Goal: Task Accomplishment & Management: Complete application form

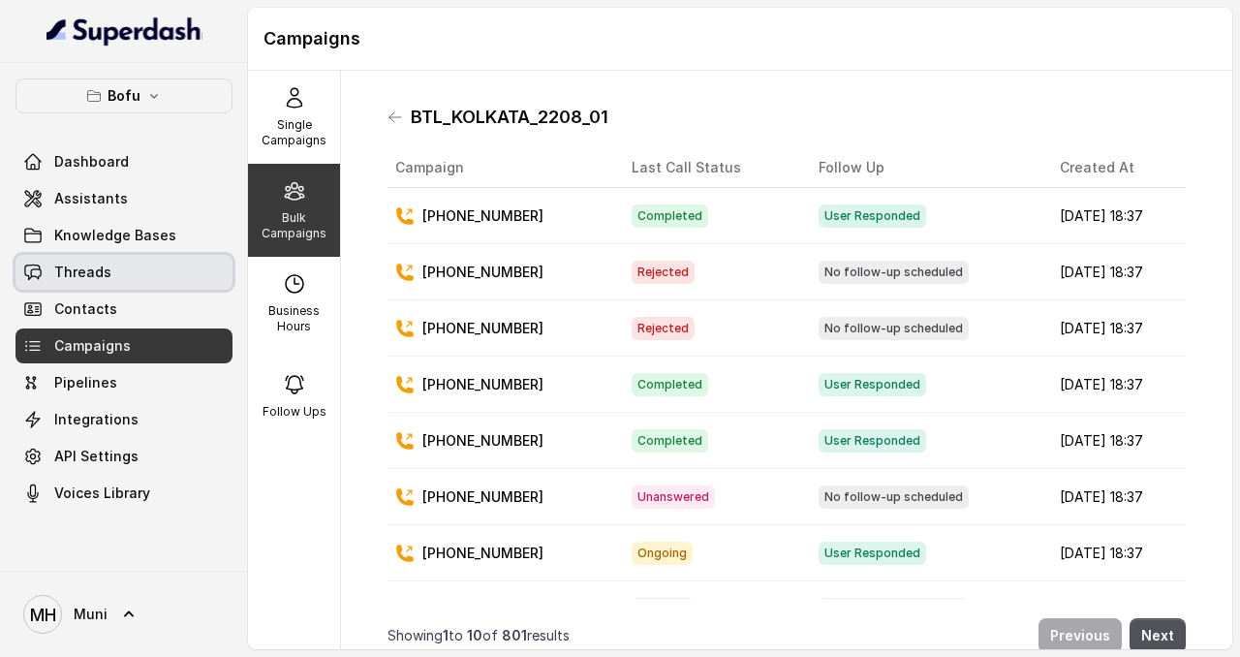
scroll to position [151, 0]
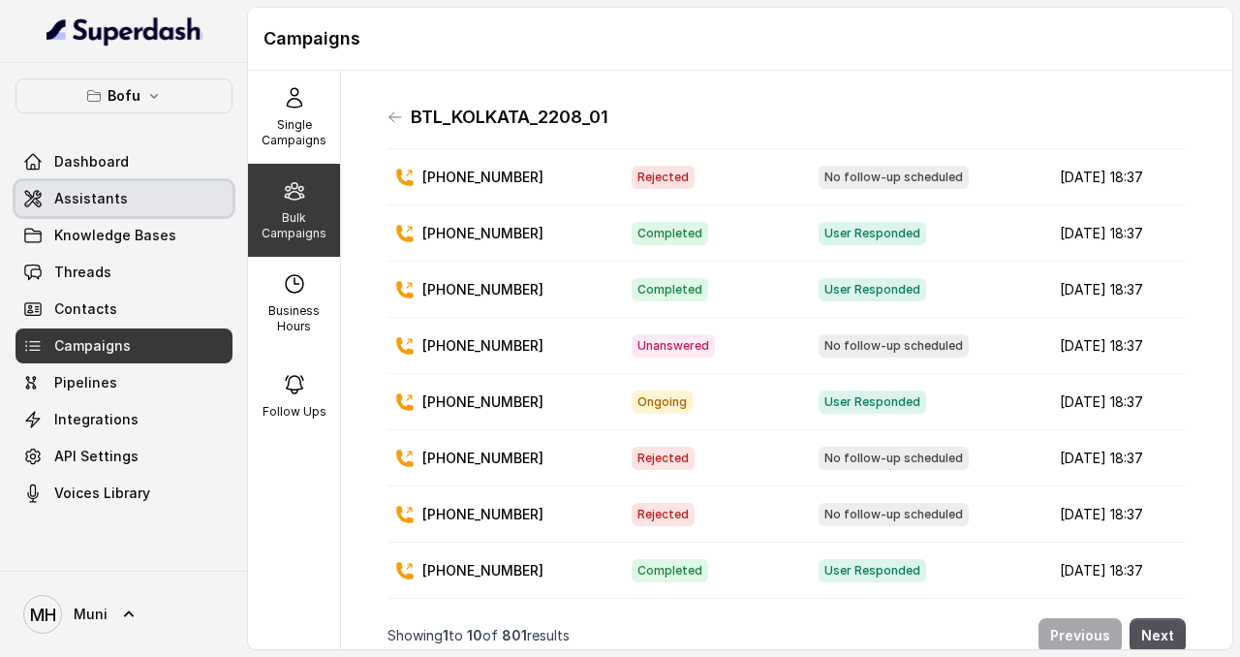
click at [94, 210] on link "Assistants" at bounding box center [123, 198] width 217 height 35
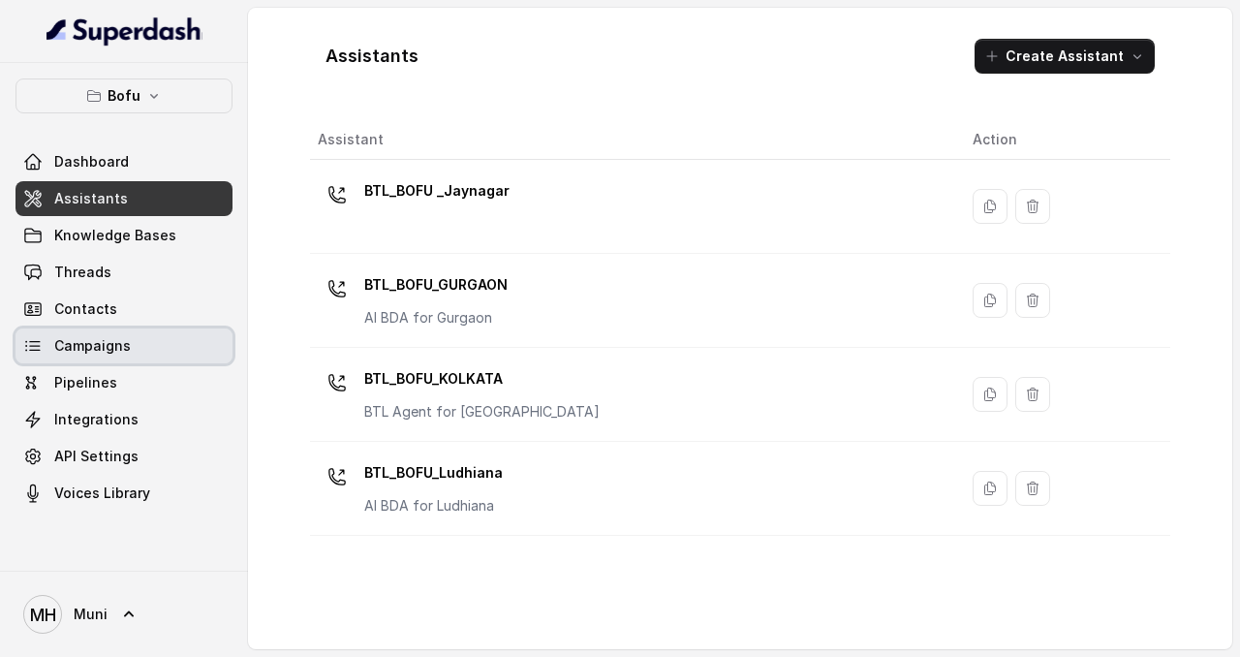
click at [138, 350] on link "Campaigns" at bounding box center [123, 345] width 217 height 35
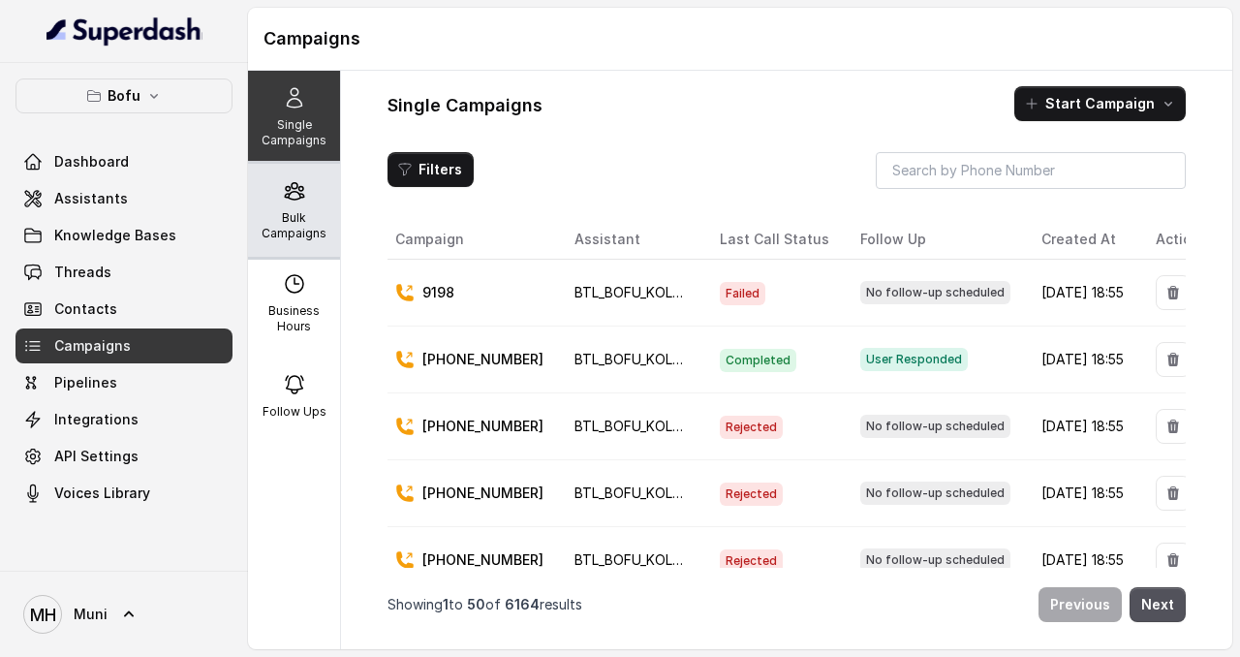
click at [285, 210] on p "Bulk Campaigns" at bounding box center [294, 225] width 77 height 31
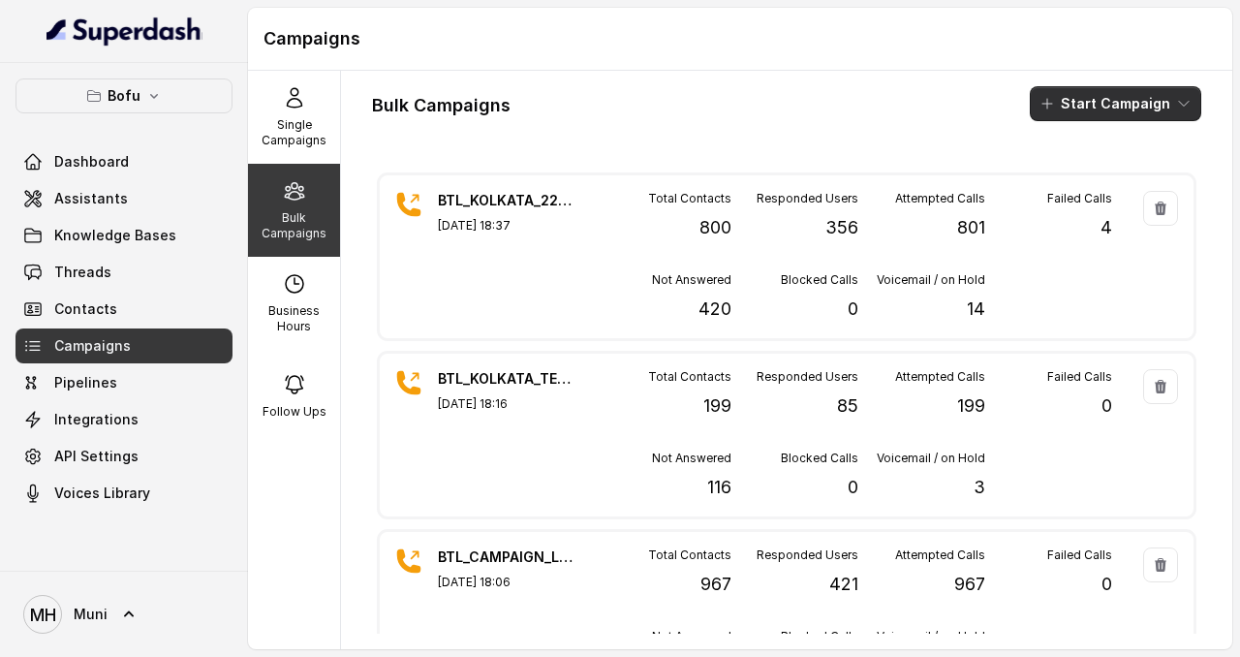
click at [1099, 101] on button "Start Campaign" at bounding box center [1115, 103] width 171 height 35
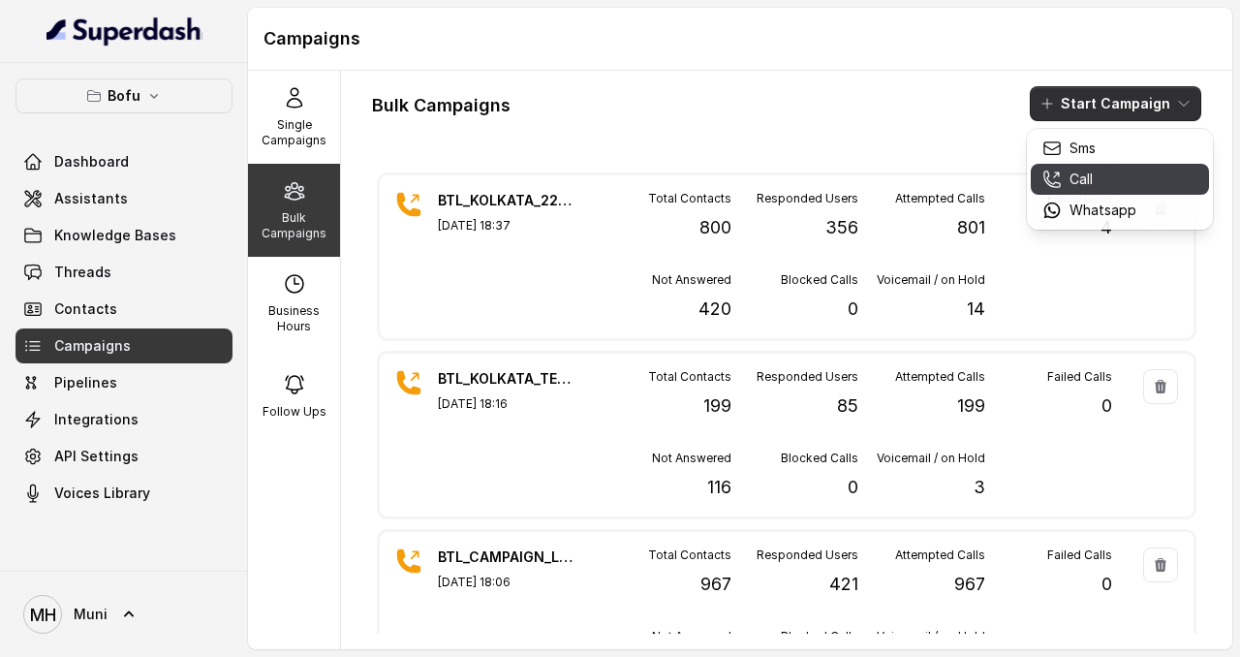
click at [1076, 181] on p "Call" at bounding box center [1080, 179] width 23 height 19
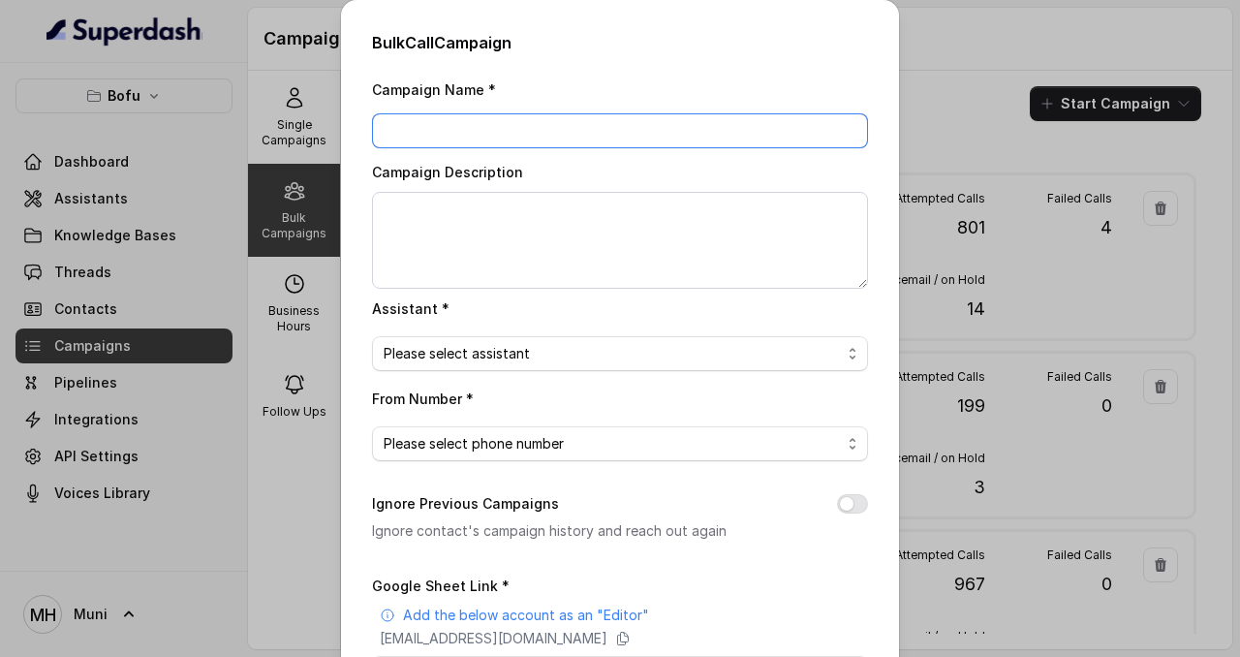
click at [604, 137] on input "Campaign Name *" at bounding box center [620, 130] width 496 height 35
type input "BTL_Kolkata_2308_1"
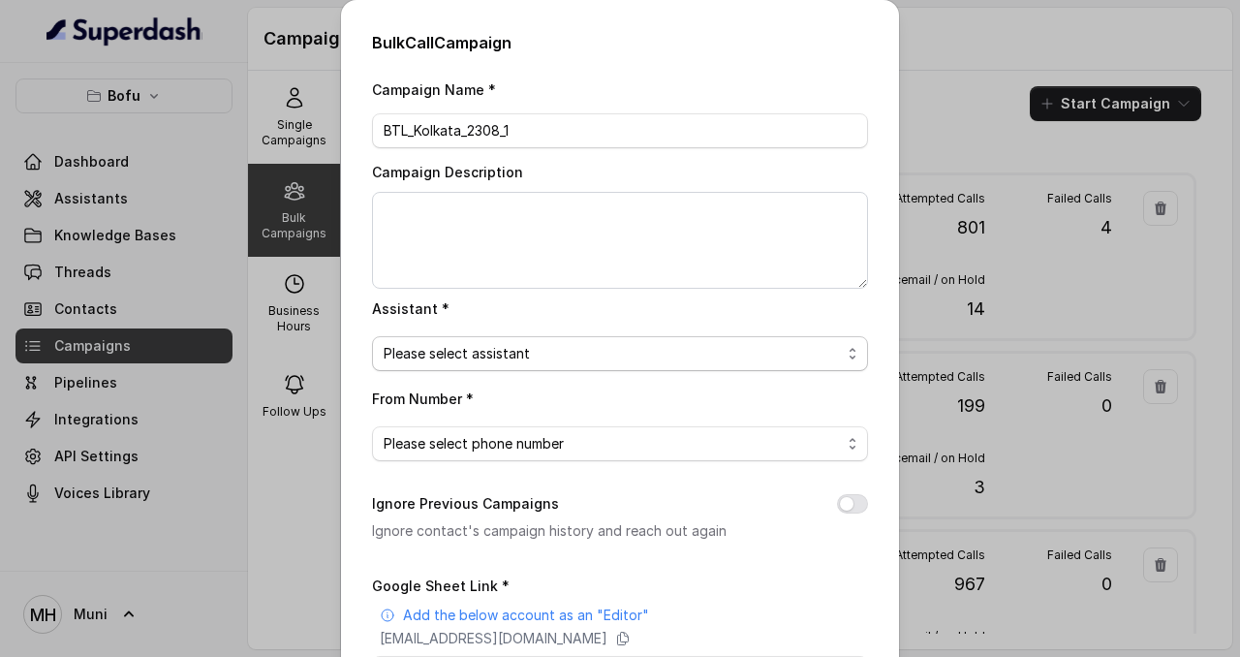
click at [621, 338] on span "Please select assistant" at bounding box center [620, 353] width 496 height 35
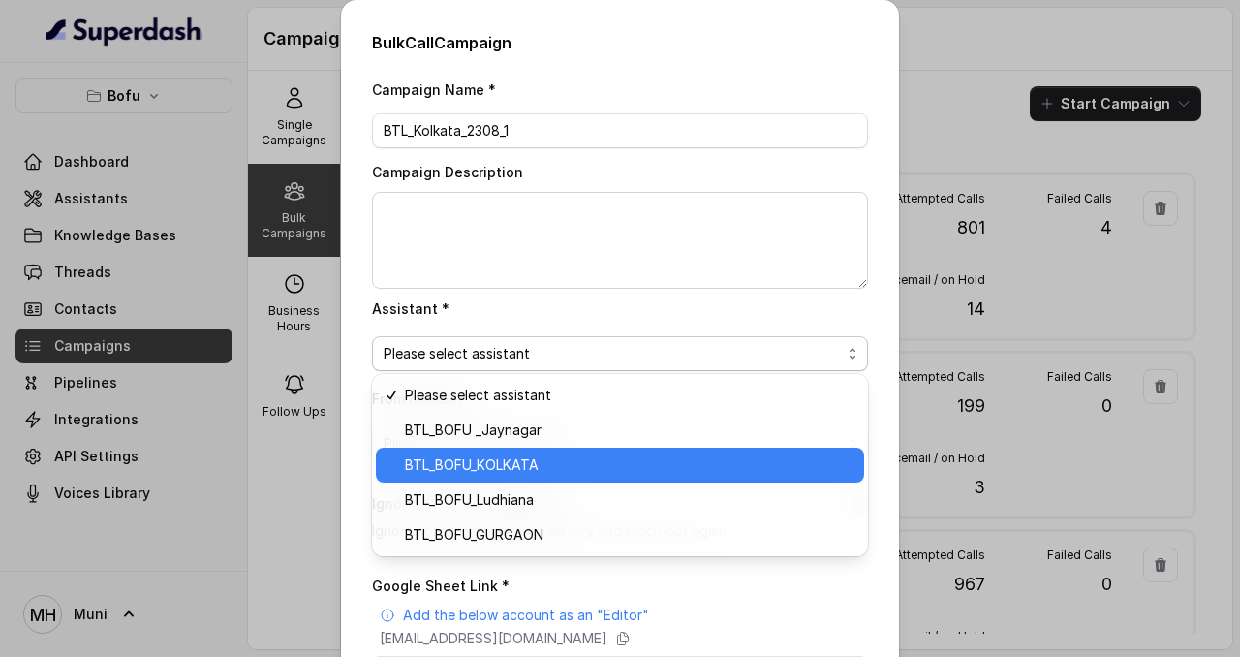
click at [585, 472] on span "BTL_BOFU_KOLKATA" at bounding box center [629, 464] width 448 height 23
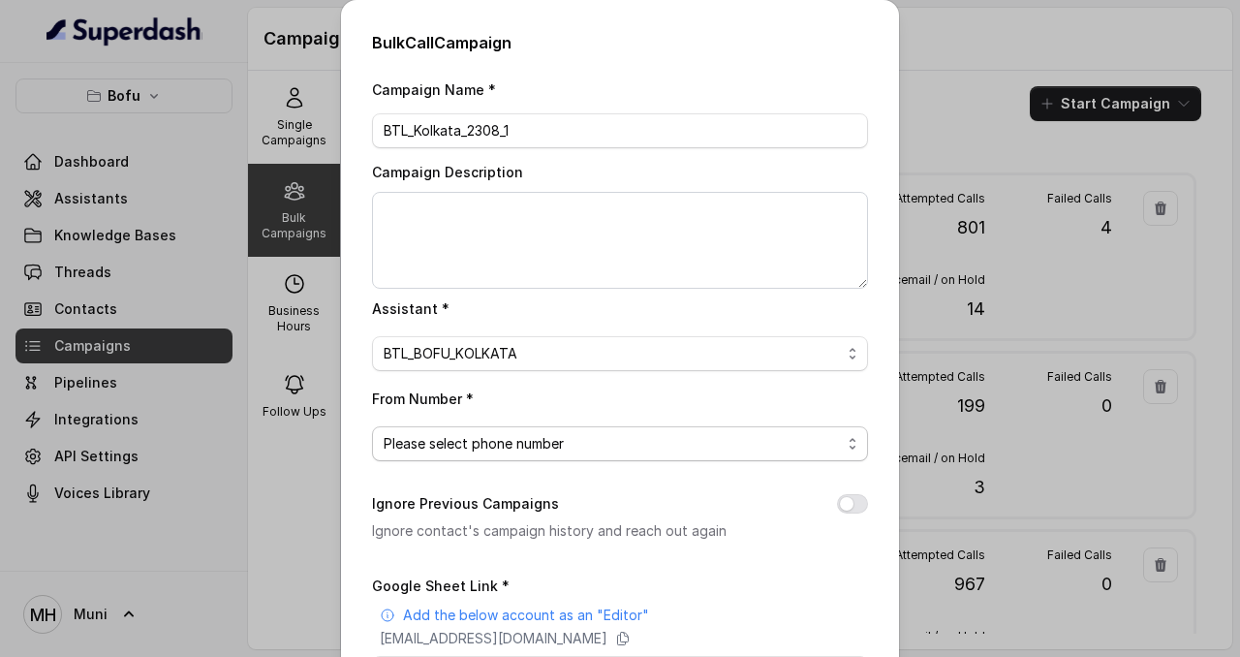
click at [624, 450] on span "Please select phone number" at bounding box center [612, 443] width 457 height 23
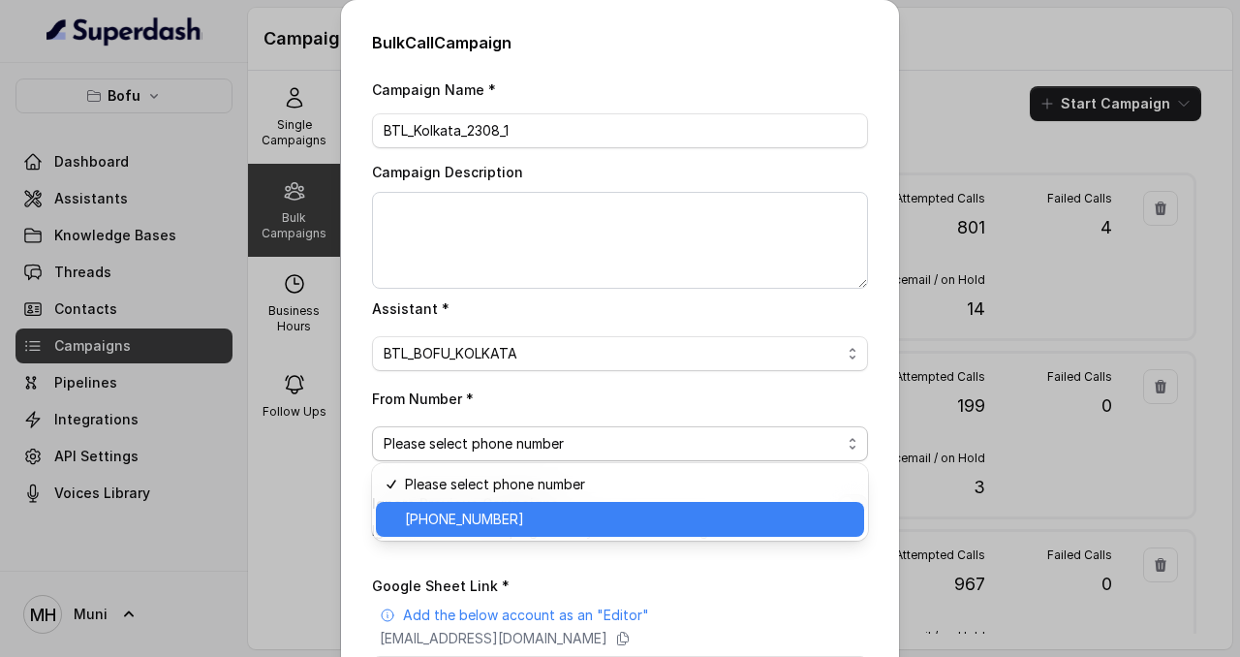
click at [607, 509] on span "+918035316863" at bounding box center [629, 519] width 448 height 23
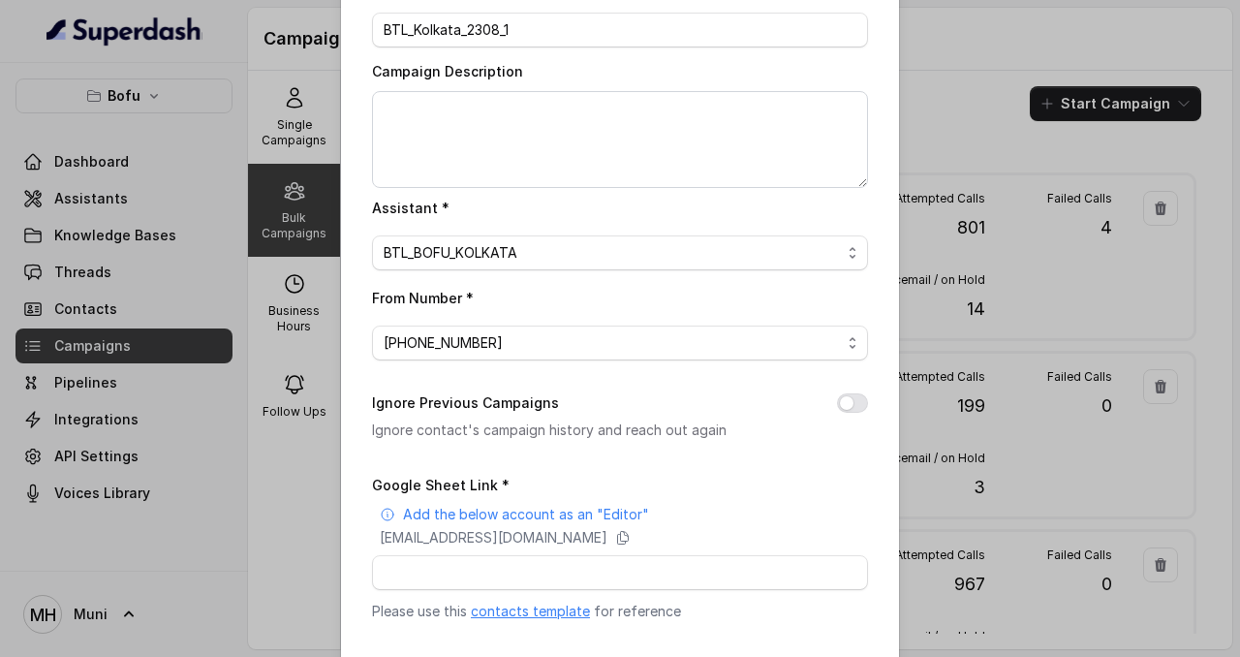
scroll to position [128, 0]
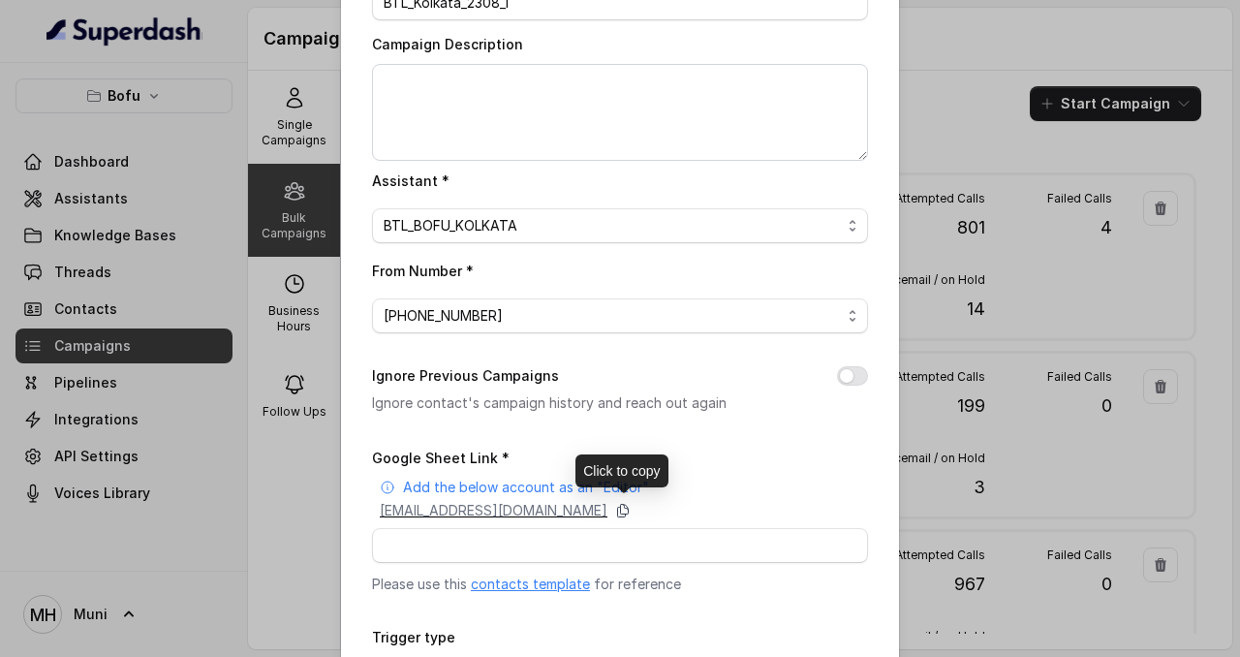
click at [629, 505] on icon at bounding box center [623, 511] width 11 height 13
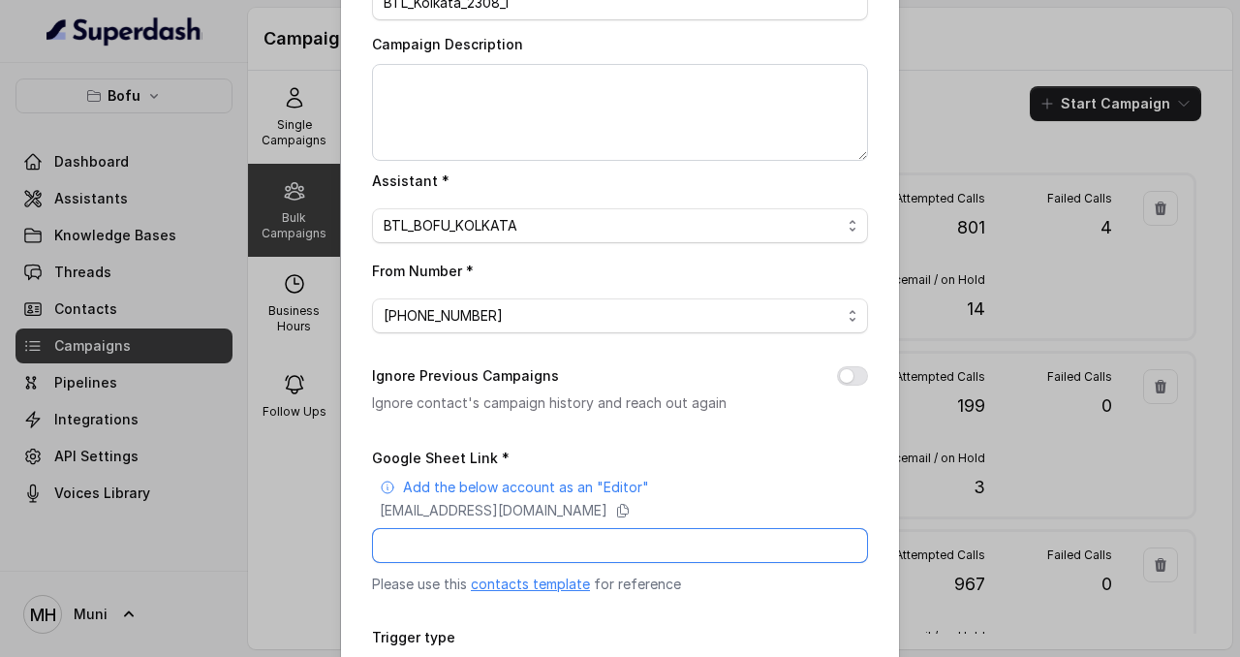
click at [482, 552] on input "Google Sheet Link *" at bounding box center [620, 545] width 496 height 35
paste input "https://docs.google.com/spreadsheets/d/1lrYqavgASjYXRSyuLoXwDxG4LW2WE6_ol28Aeq9…"
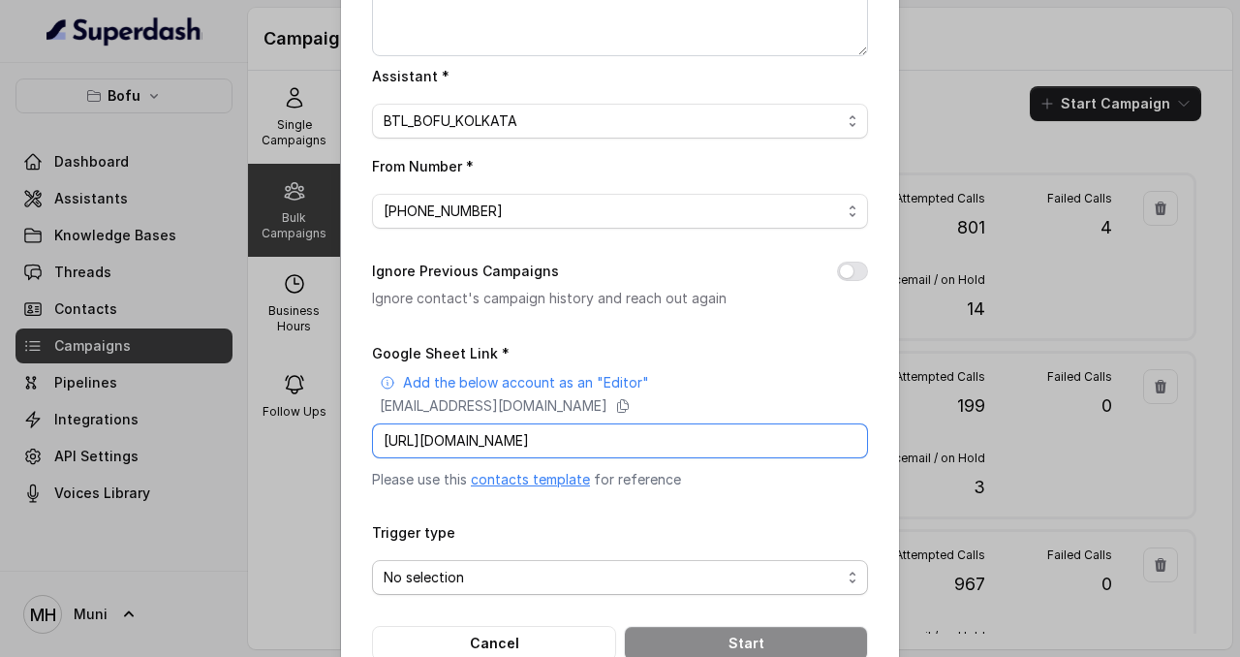
scroll to position [280, 0]
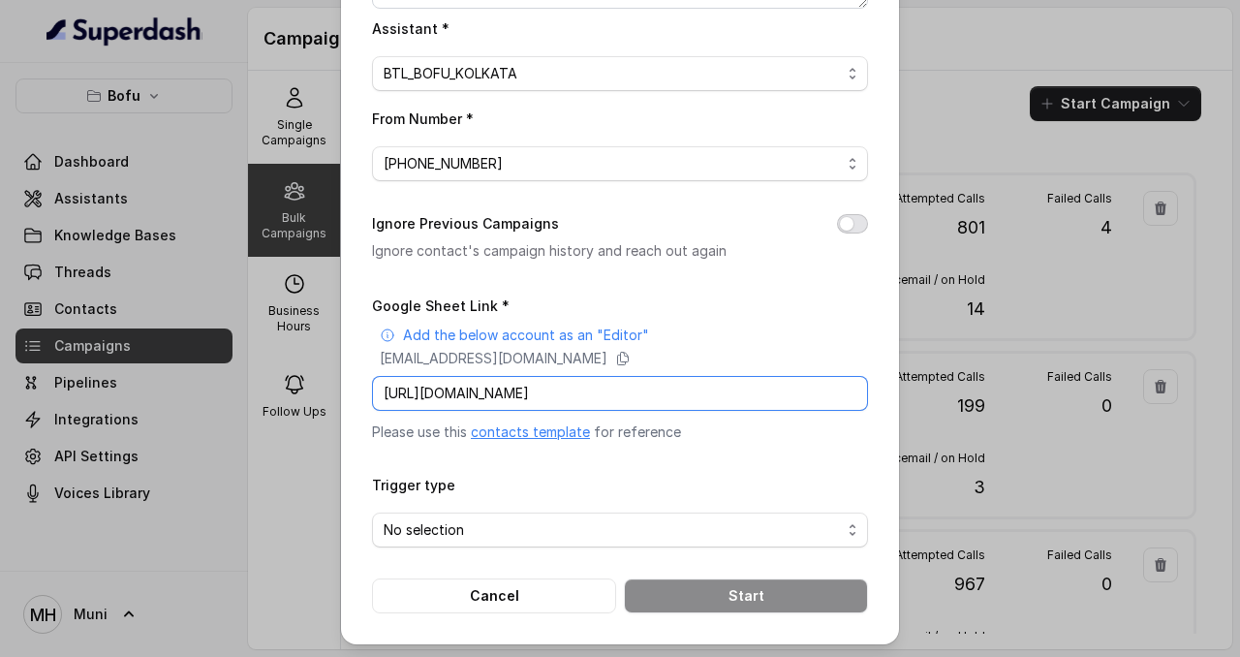
type input "https://docs.google.com/spreadsheets/d/1lrYqavgASjYXRSyuLoXwDxG4LW2WE6_ol28Aeq9…"
click at [858, 215] on button "Ignore Previous Campaigns" at bounding box center [852, 223] width 31 height 19
click at [742, 393] on input "Google Sheet Link *" at bounding box center [620, 393] width 496 height 35
paste input "https://docs.google.com/spreadsheets/d/1lrYqavgASjYXRSyuLoXwDxG4LW2WE6_ol28Aeq9…"
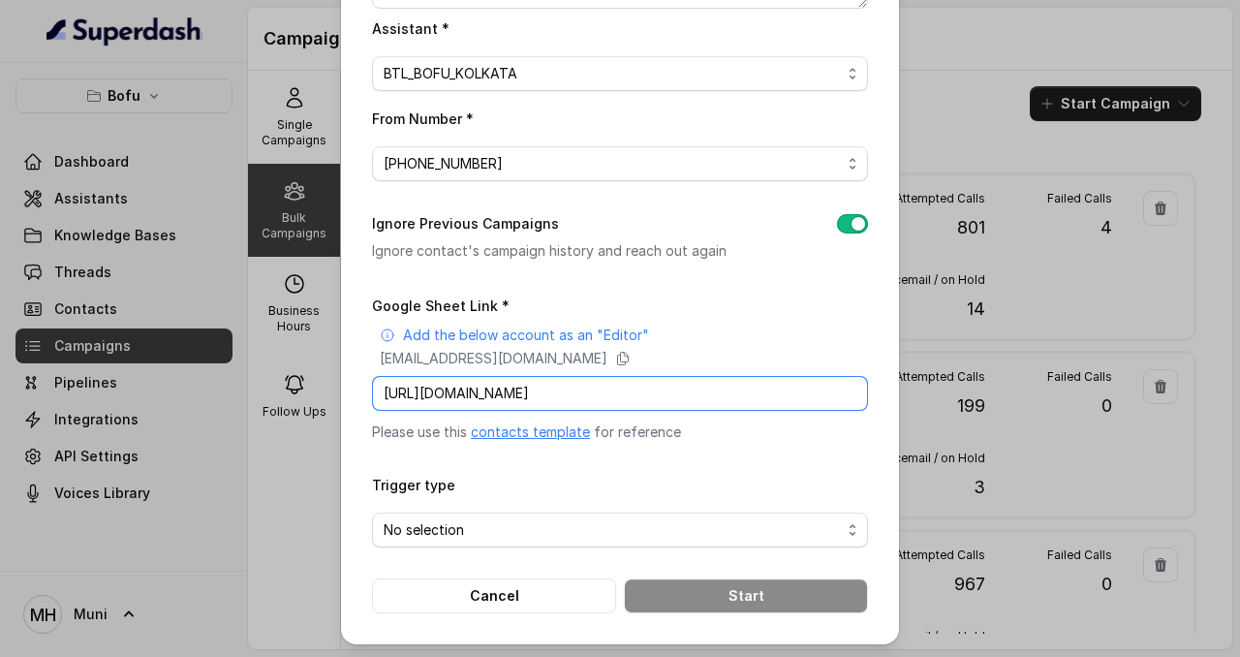
scroll to position [0, 272]
type input "https://docs.google.com/spreadsheets/d/1lrYqavgASjYXRSyuLoXwDxG4LW2WE6_ol28Aeq9…"
click at [705, 522] on span "No selection" at bounding box center [612, 529] width 457 height 23
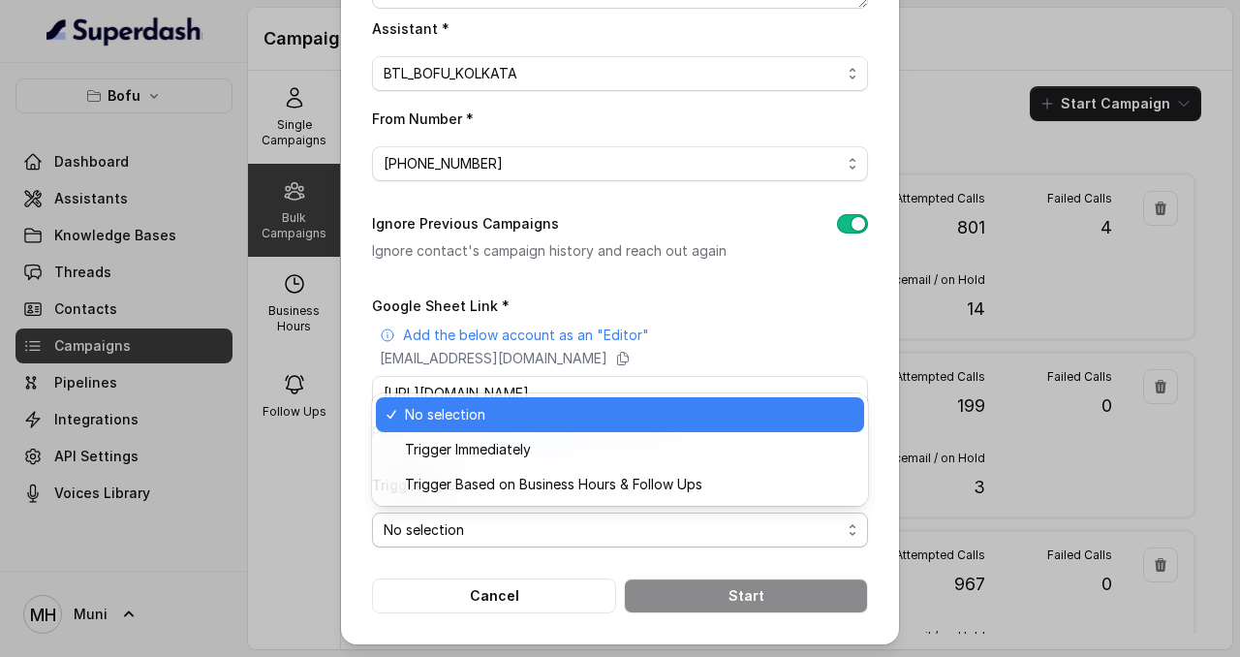
scroll to position [0, 0]
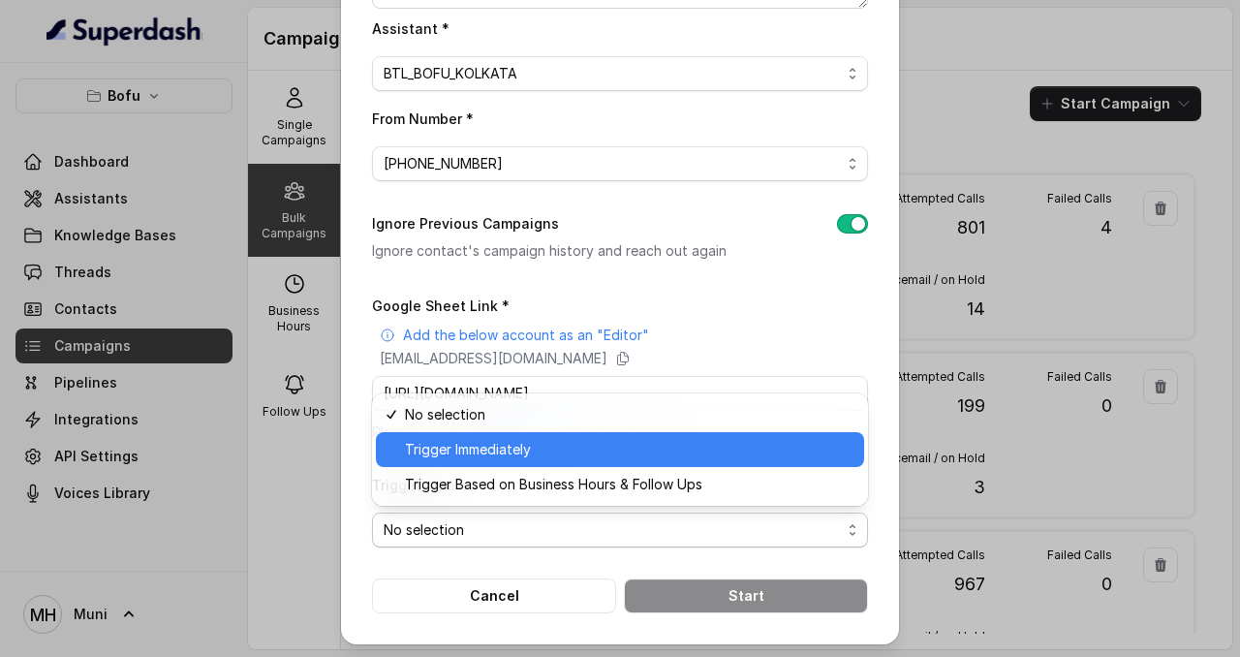
click at [622, 451] on span "Trigger Immediately" at bounding box center [629, 449] width 448 height 23
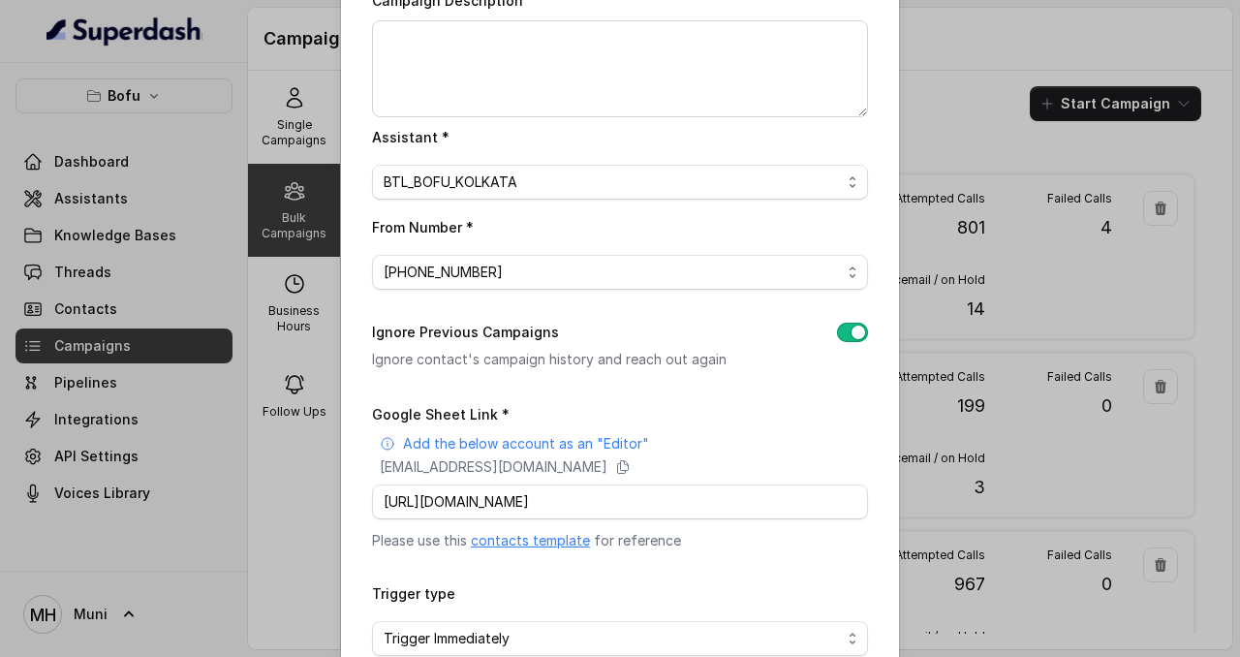
scroll to position [280, 0]
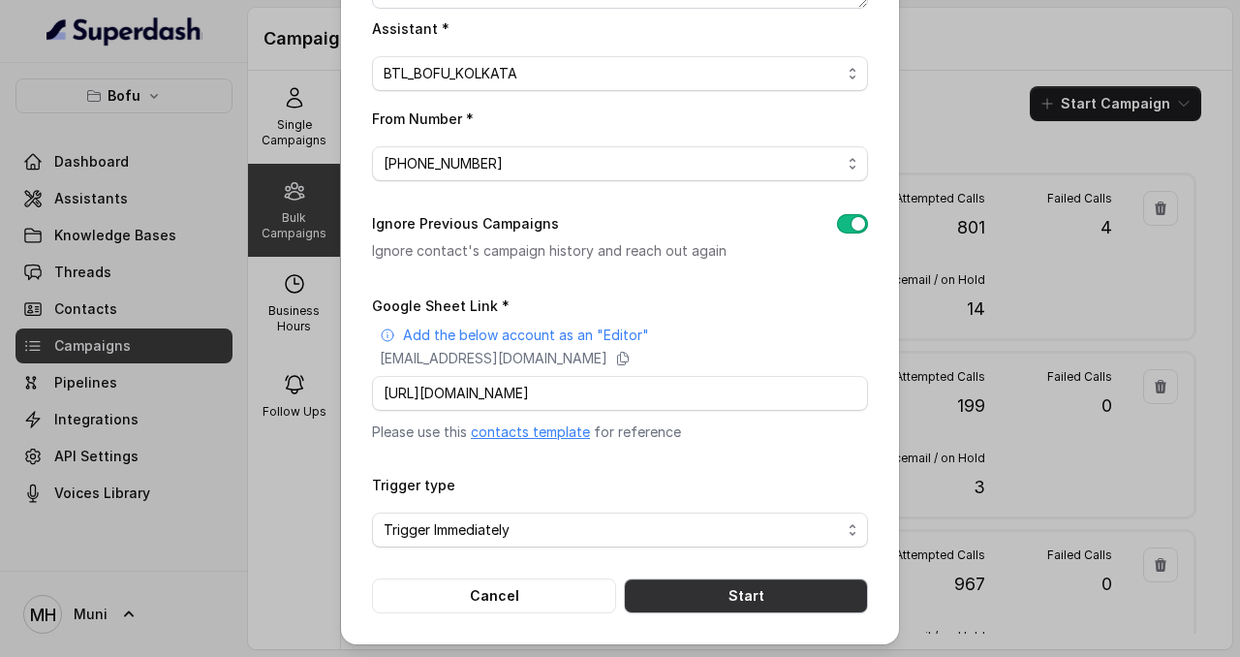
click at [759, 600] on button "Start" at bounding box center [746, 595] width 244 height 35
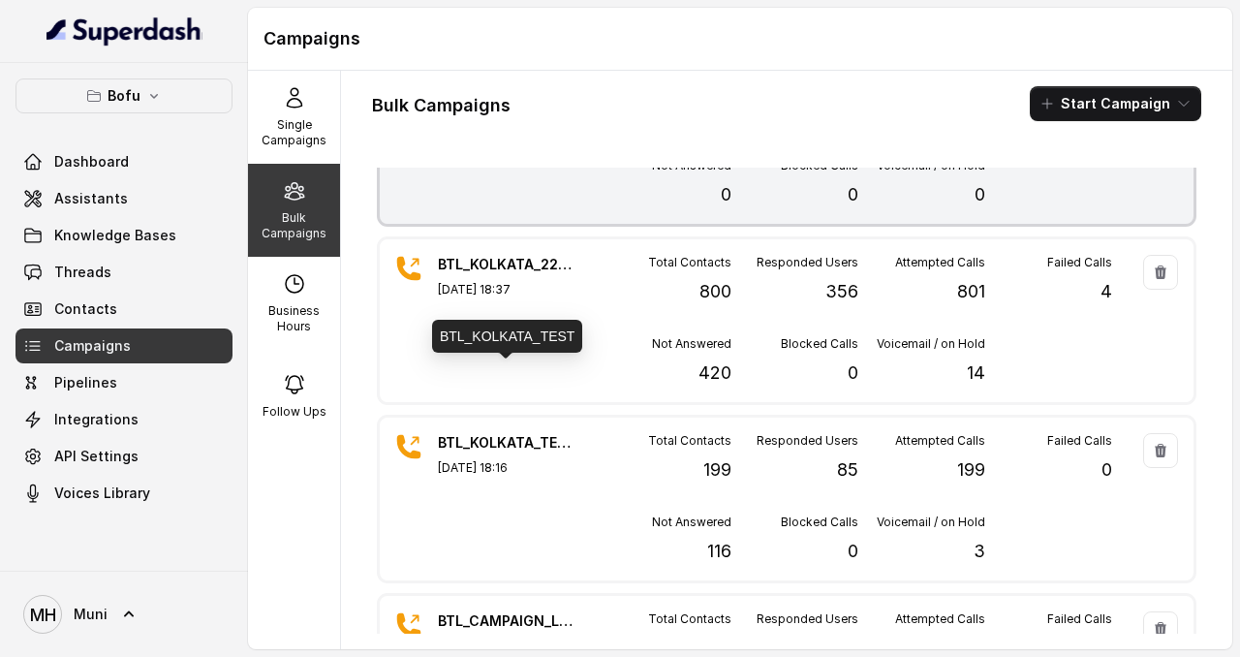
scroll to position [0, 0]
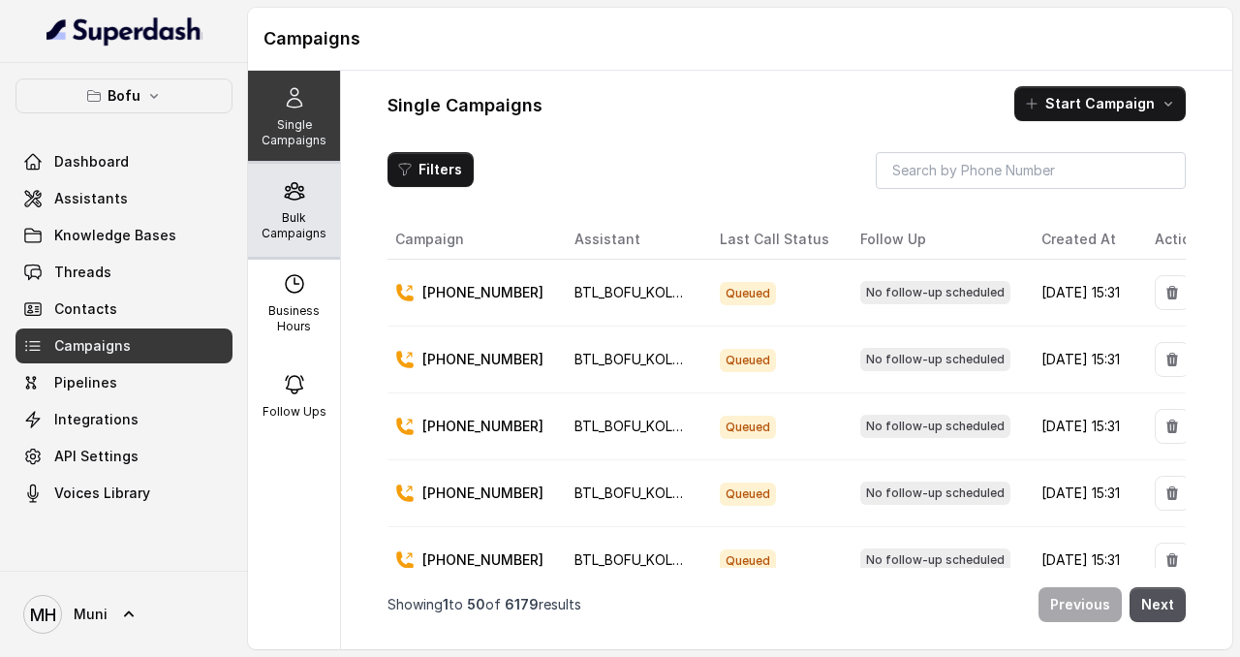
click at [297, 229] on p "Bulk Campaigns" at bounding box center [294, 225] width 77 height 31
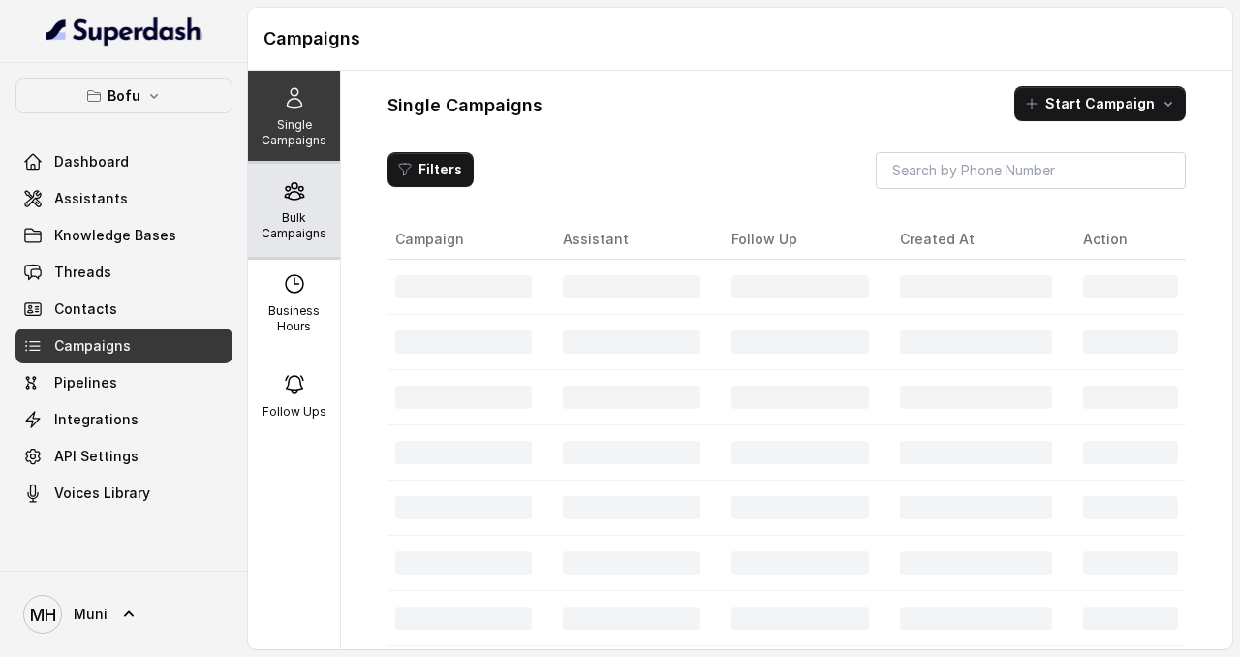
click at [308, 225] on p "Bulk Campaigns" at bounding box center [294, 225] width 77 height 31
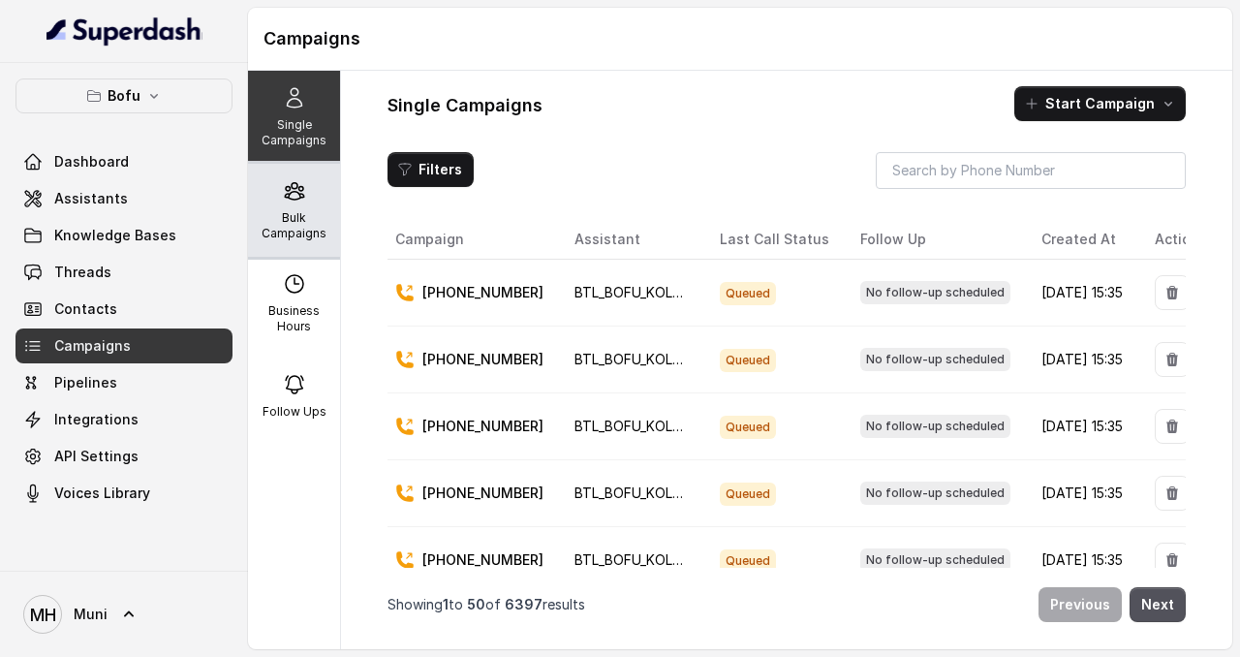
click at [277, 210] on p "Bulk Campaigns" at bounding box center [294, 225] width 77 height 31
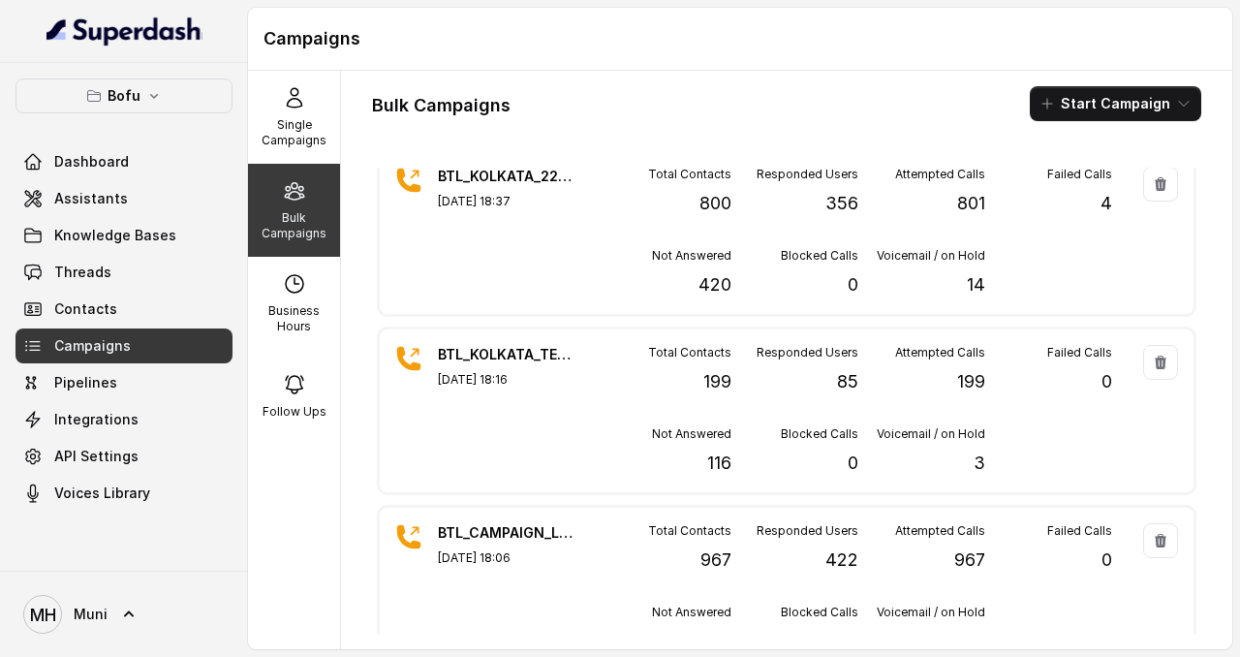
scroll to position [205, 0]
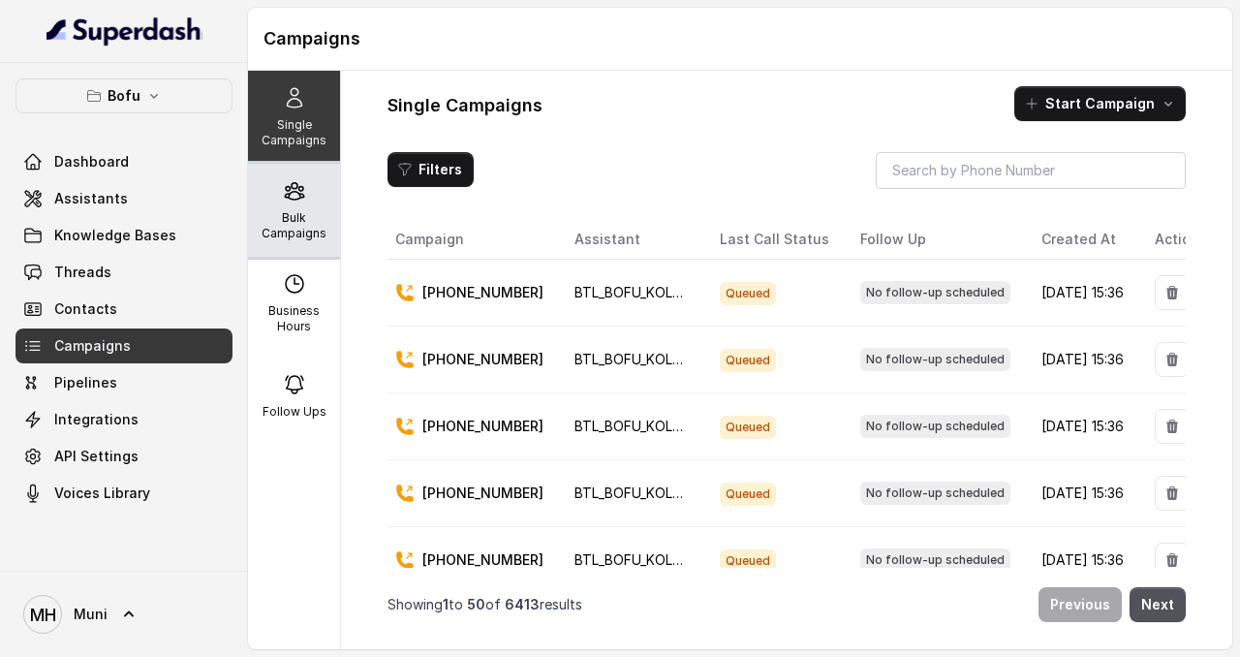
click at [301, 237] on p "Bulk Campaigns" at bounding box center [294, 225] width 77 height 31
click at [291, 224] on p "Bulk Campaigns" at bounding box center [294, 225] width 77 height 31
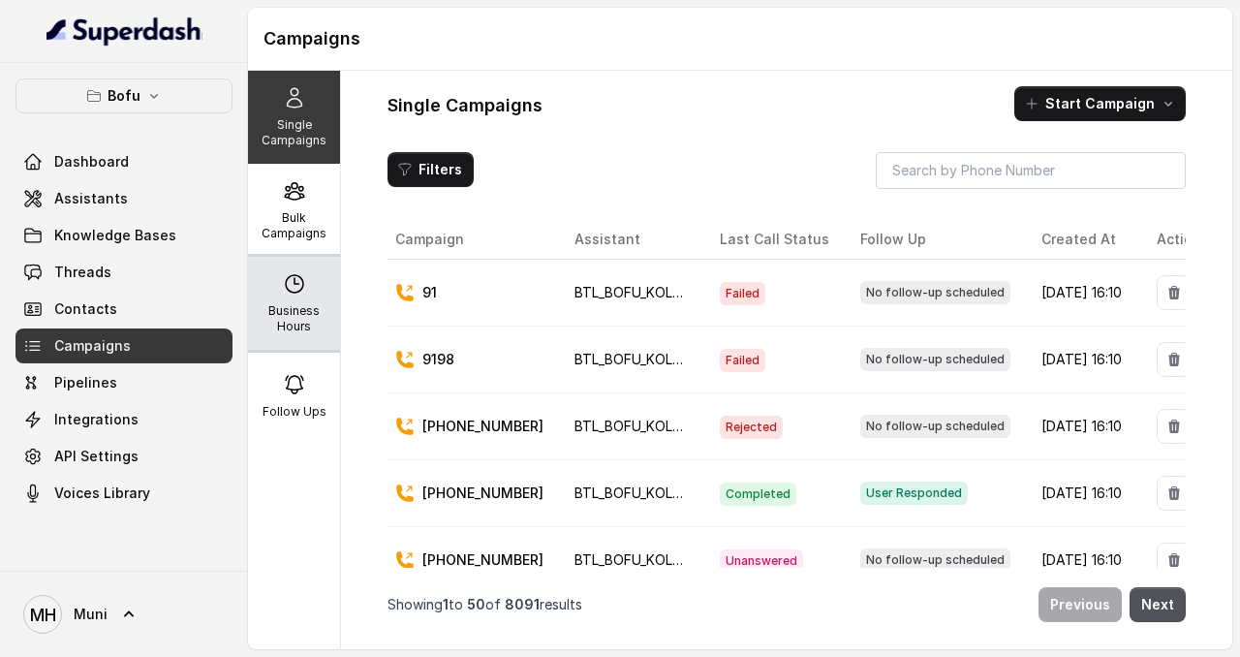
click at [306, 277] on div "Business Hours" at bounding box center [294, 303] width 92 height 93
select select "UTC"
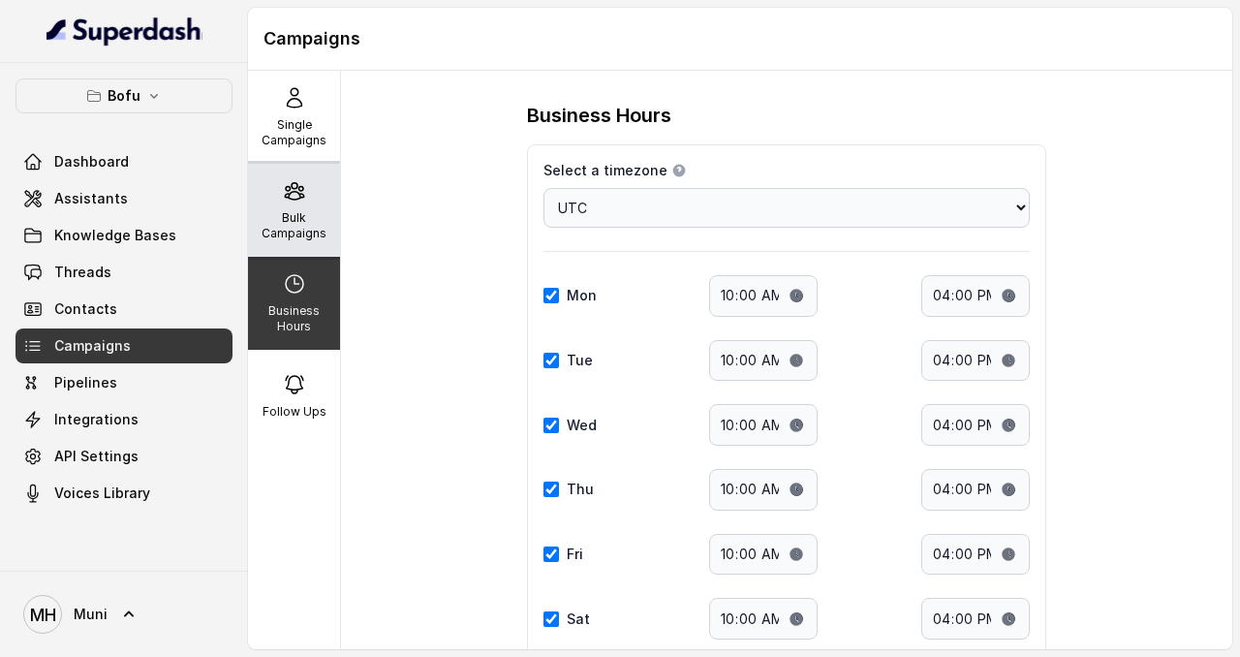
click at [277, 219] on p "Bulk Campaigns" at bounding box center [294, 225] width 77 height 31
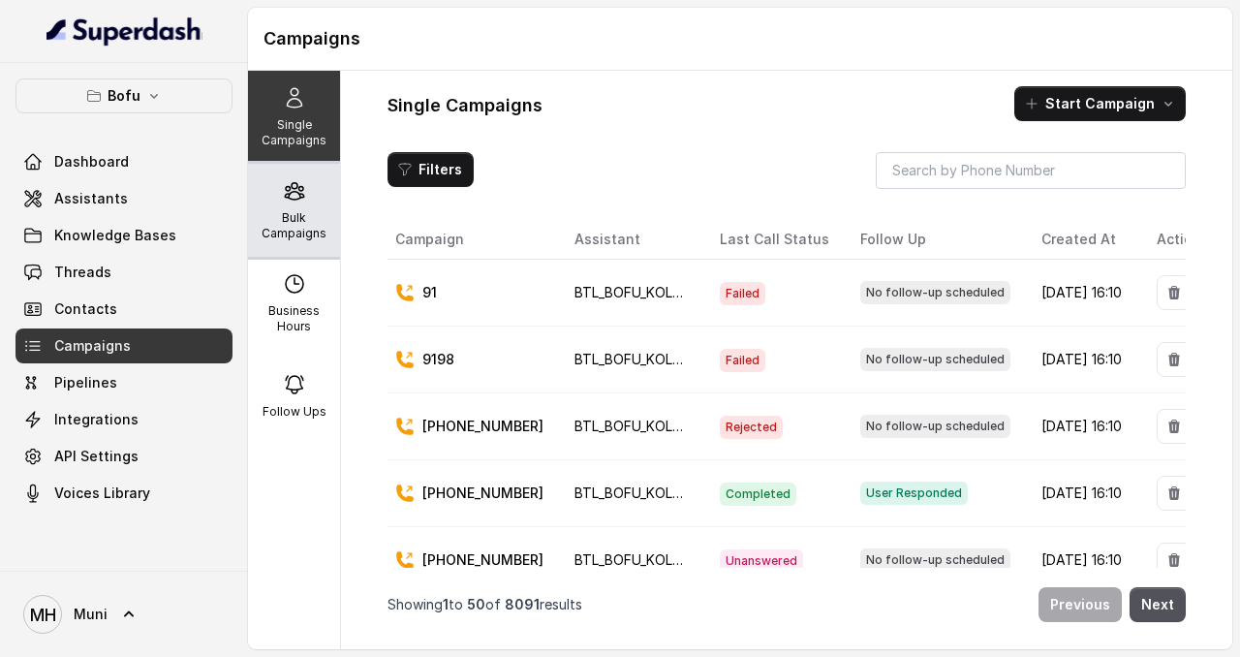
click at [294, 234] on p "Bulk Campaigns" at bounding box center [294, 225] width 77 height 31
click at [294, 209] on div "Bulk Campaigns" at bounding box center [294, 210] width 92 height 93
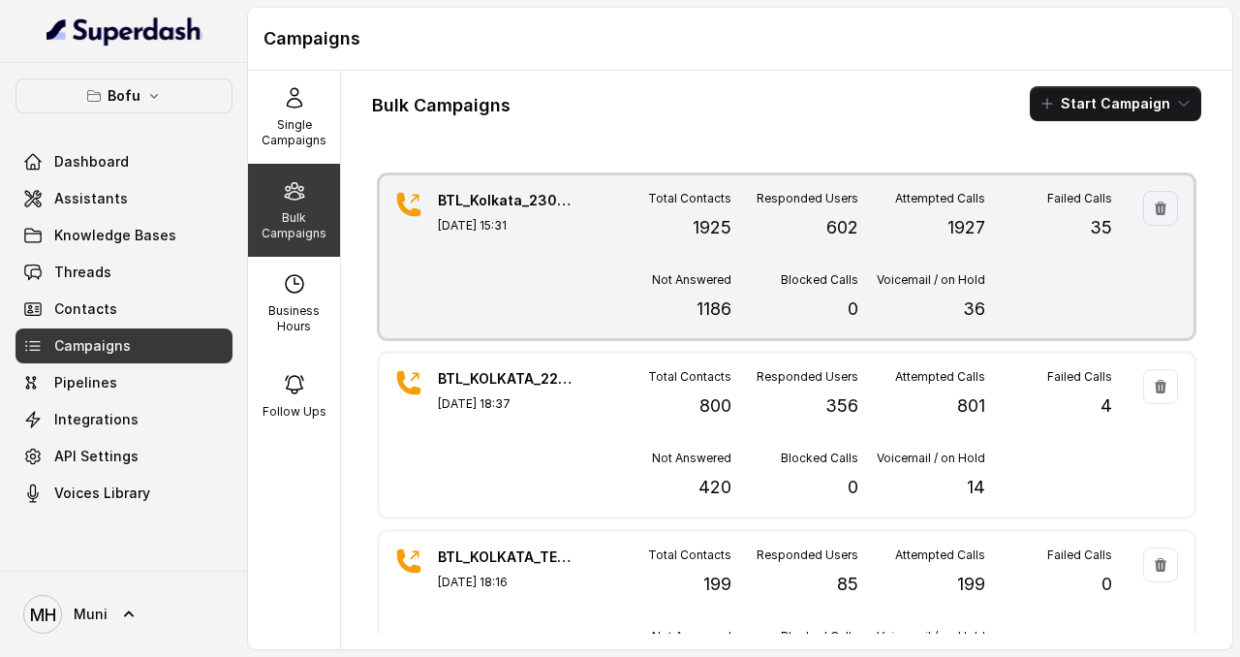
click at [838, 226] on p "602" at bounding box center [842, 227] width 32 height 27
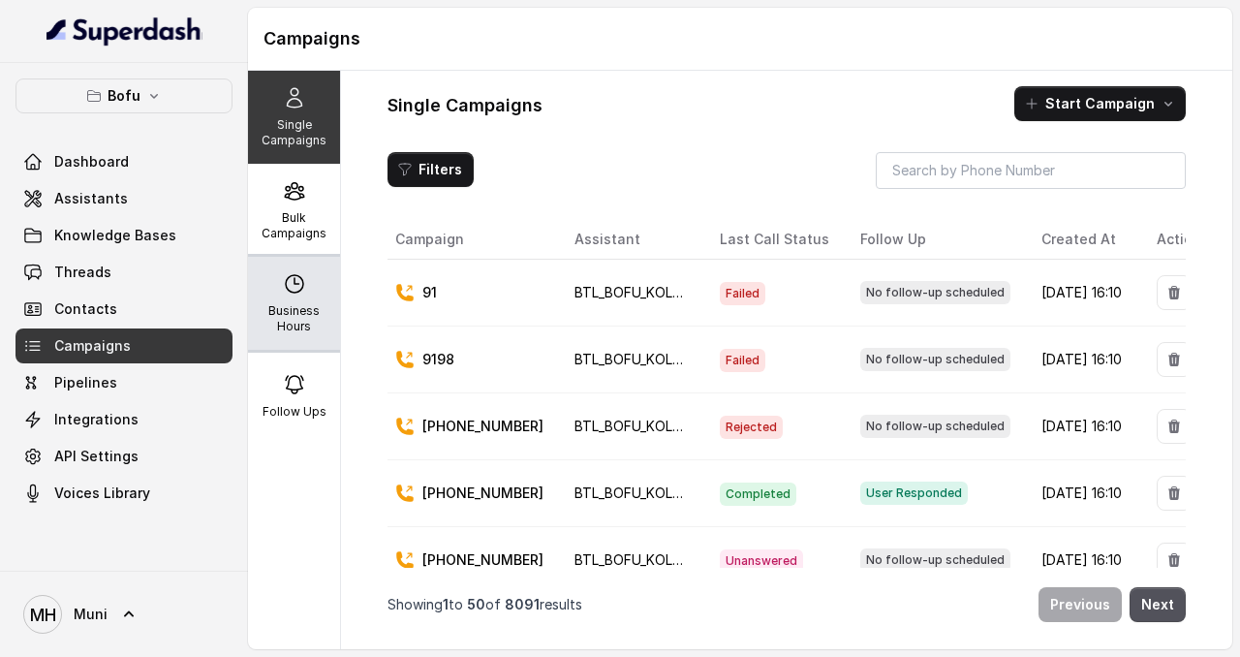
click at [309, 287] on div "Business Hours" at bounding box center [294, 303] width 92 height 93
select select "UTC"
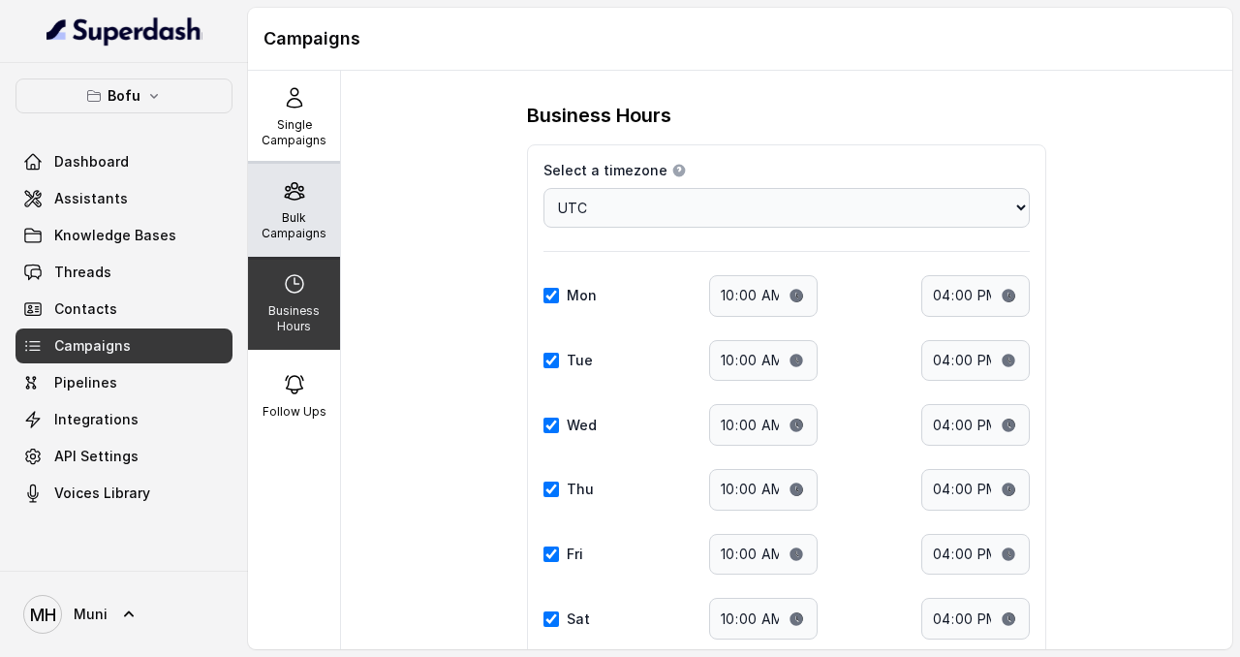
click at [306, 211] on p "Bulk Campaigns" at bounding box center [294, 225] width 77 height 31
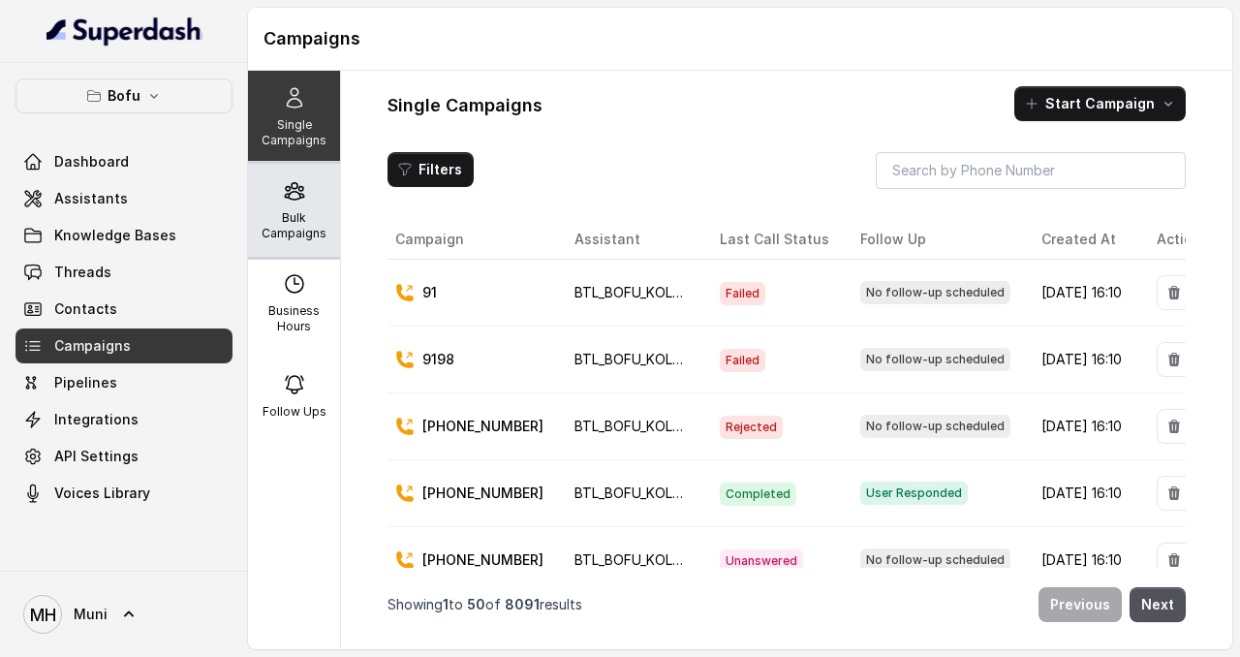
click at [295, 241] on div "Bulk Campaigns" at bounding box center [294, 210] width 92 height 93
click at [294, 215] on p "Bulk Campaigns" at bounding box center [294, 225] width 77 height 31
click at [306, 215] on p "Bulk Campaigns" at bounding box center [294, 225] width 77 height 31
click at [318, 218] on p "Bulk Campaigns" at bounding box center [294, 225] width 77 height 31
click at [286, 194] on icon at bounding box center [294, 191] width 18 height 16
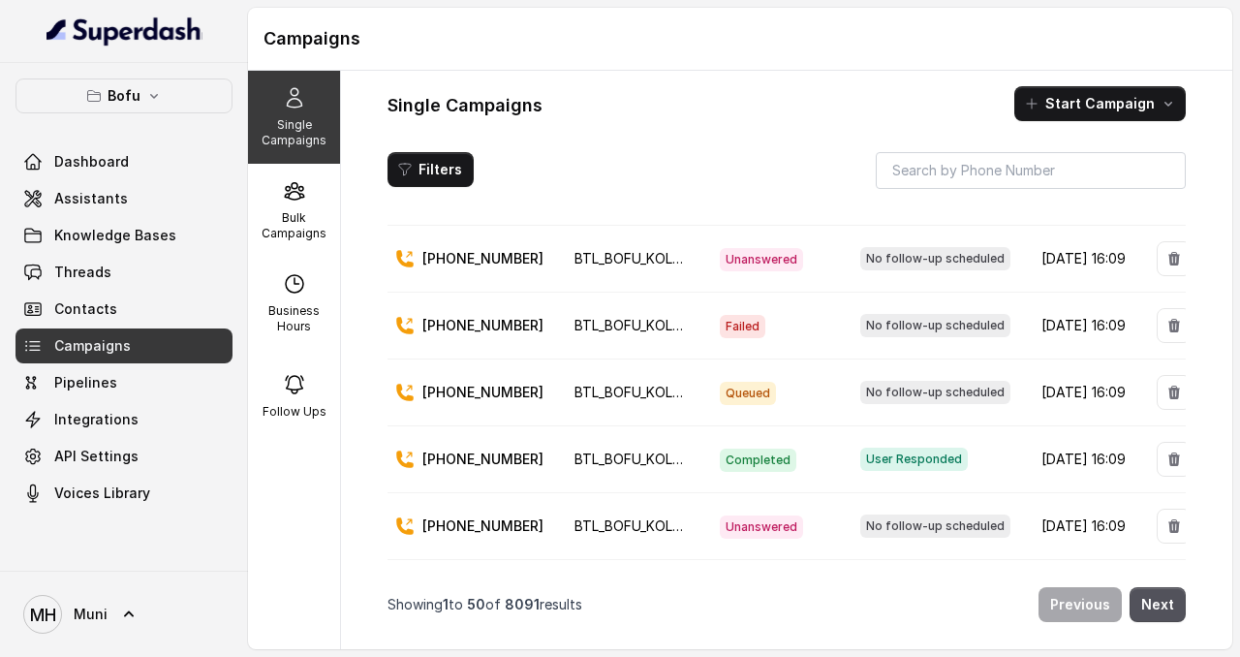
scroll to position [1256, 0]
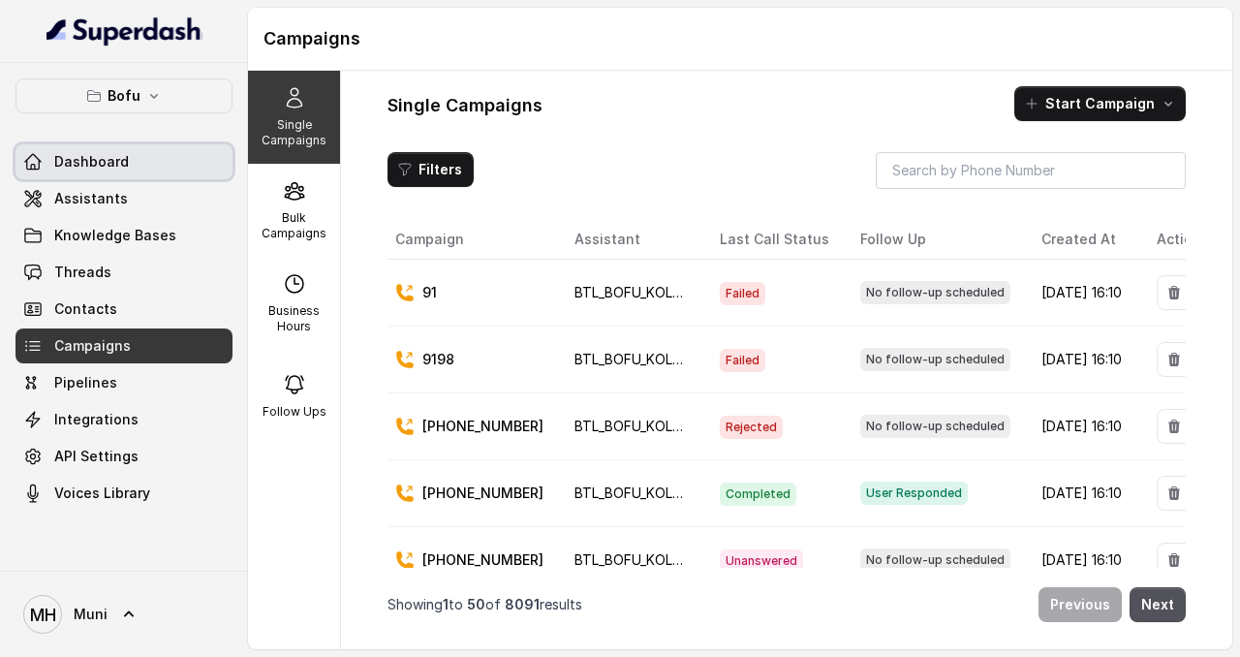
click at [128, 175] on link "Dashboard" at bounding box center [123, 161] width 217 height 35
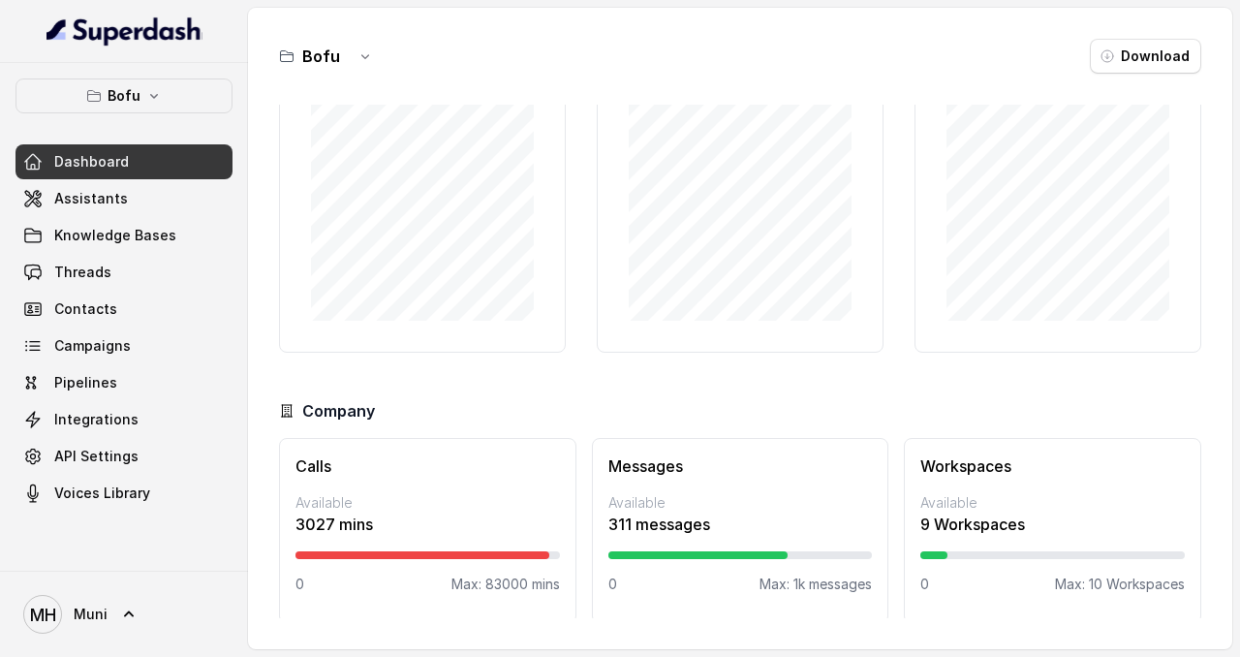
scroll to position [107, 0]
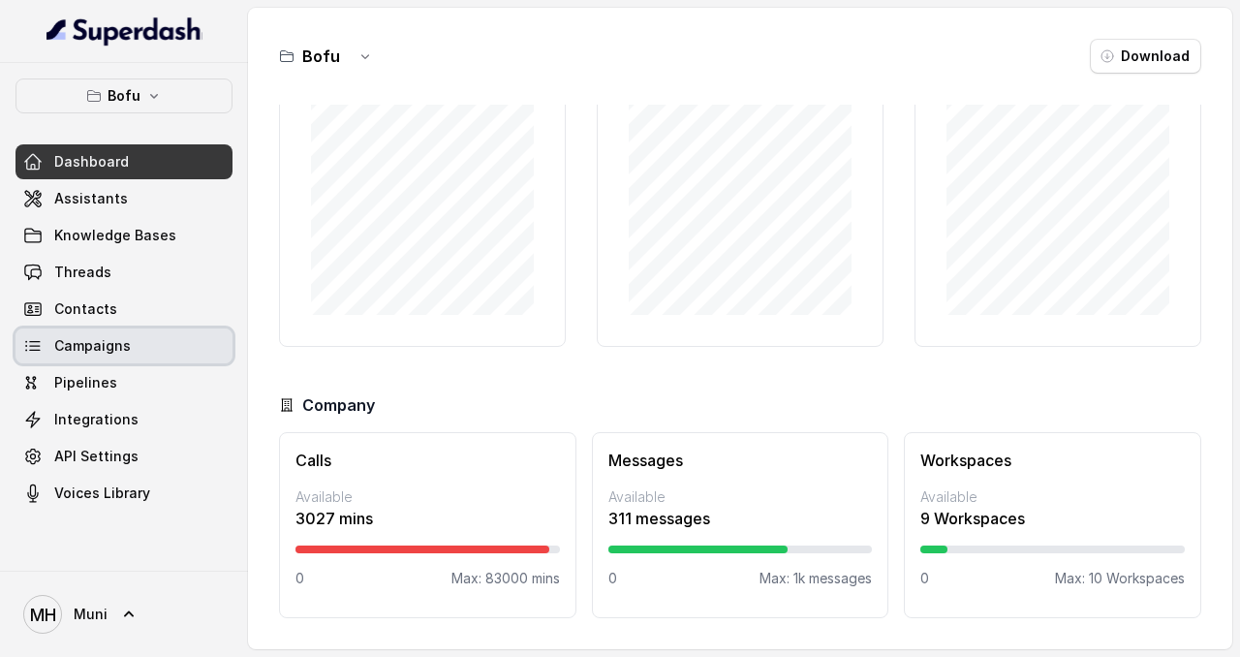
click at [167, 335] on link "Campaigns" at bounding box center [123, 345] width 217 height 35
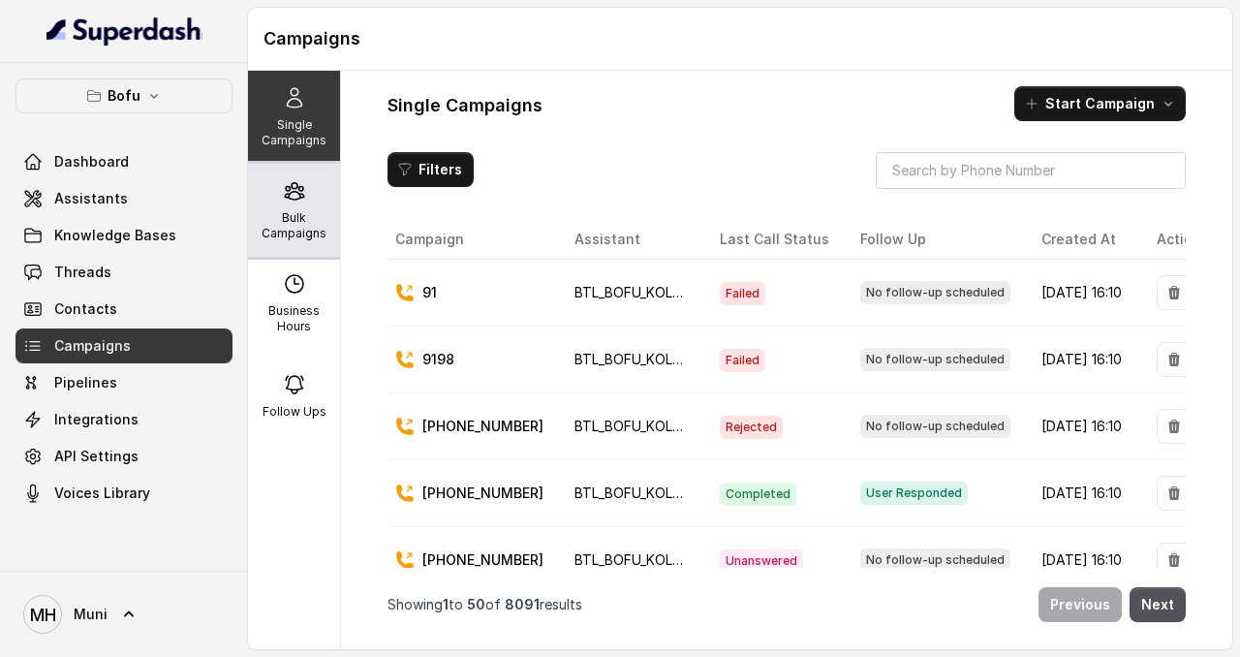
click at [306, 232] on p "Bulk Campaigns" at bounding box center [294, 225] width 77 height 31
click at [304, 223] on p "Bulk Campaigns" at bounding box center [294, 225] width 77 height 31
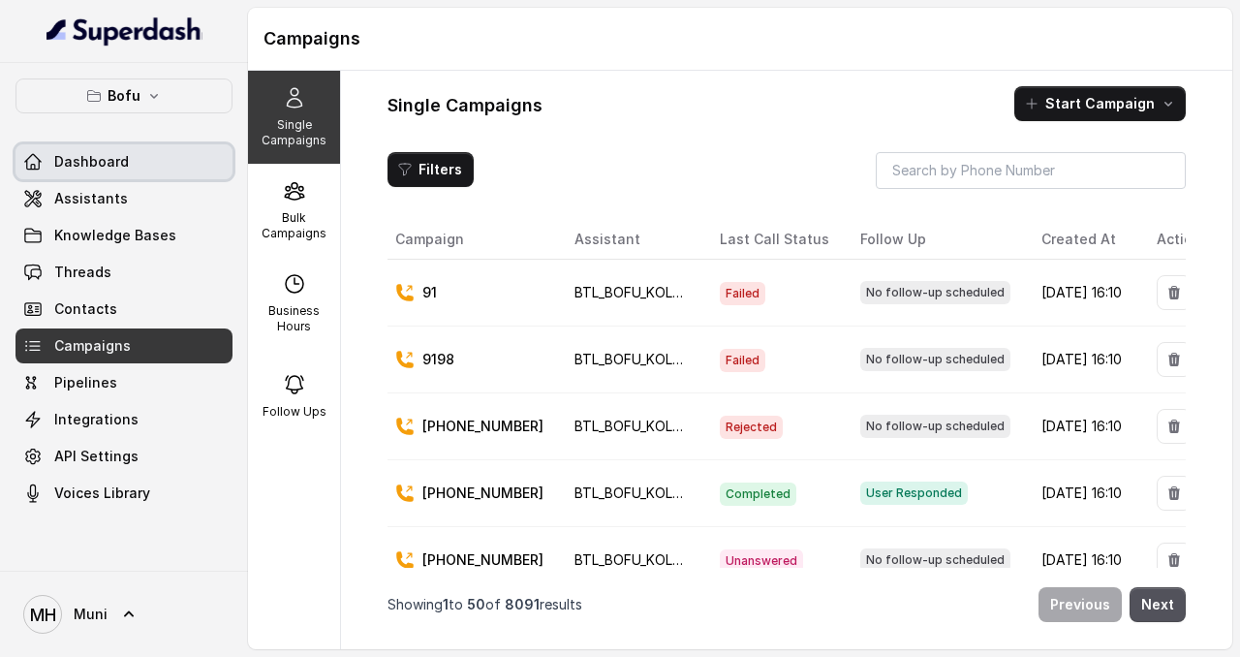
click at [85, 154] on span "Dashboard" at bounding box center [91, 161] width 75 height 19
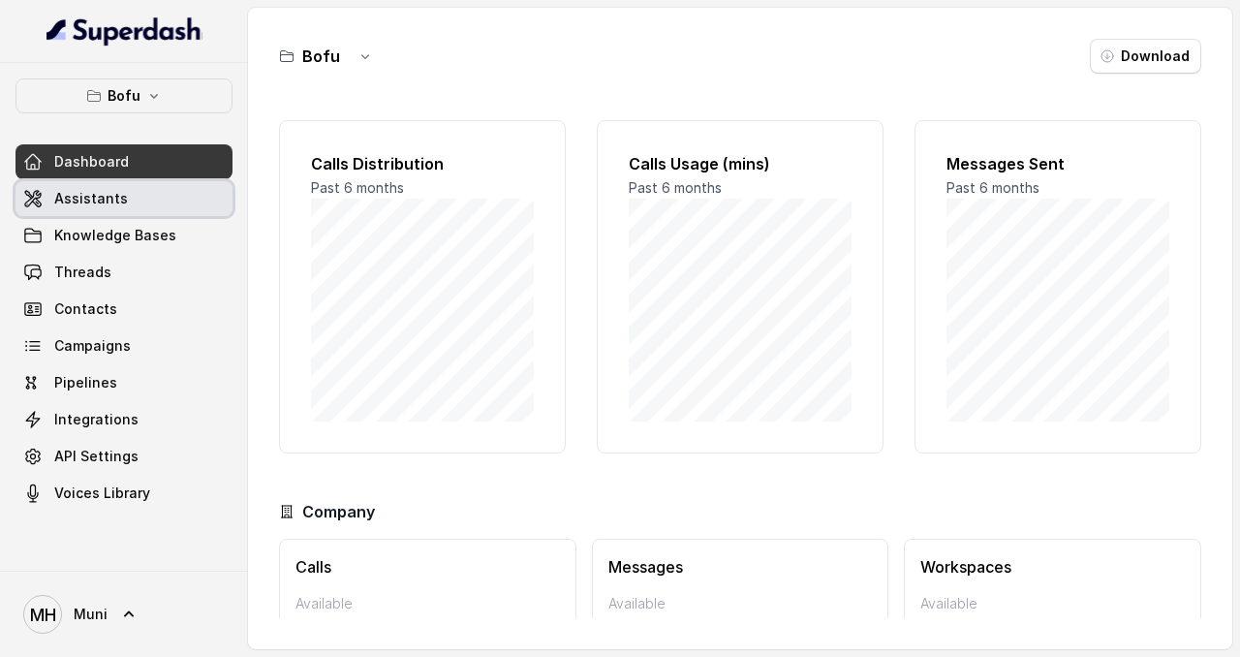
click at [162, 195] on link "Assistants" at bounding box center [123, 198] width 217 height 35
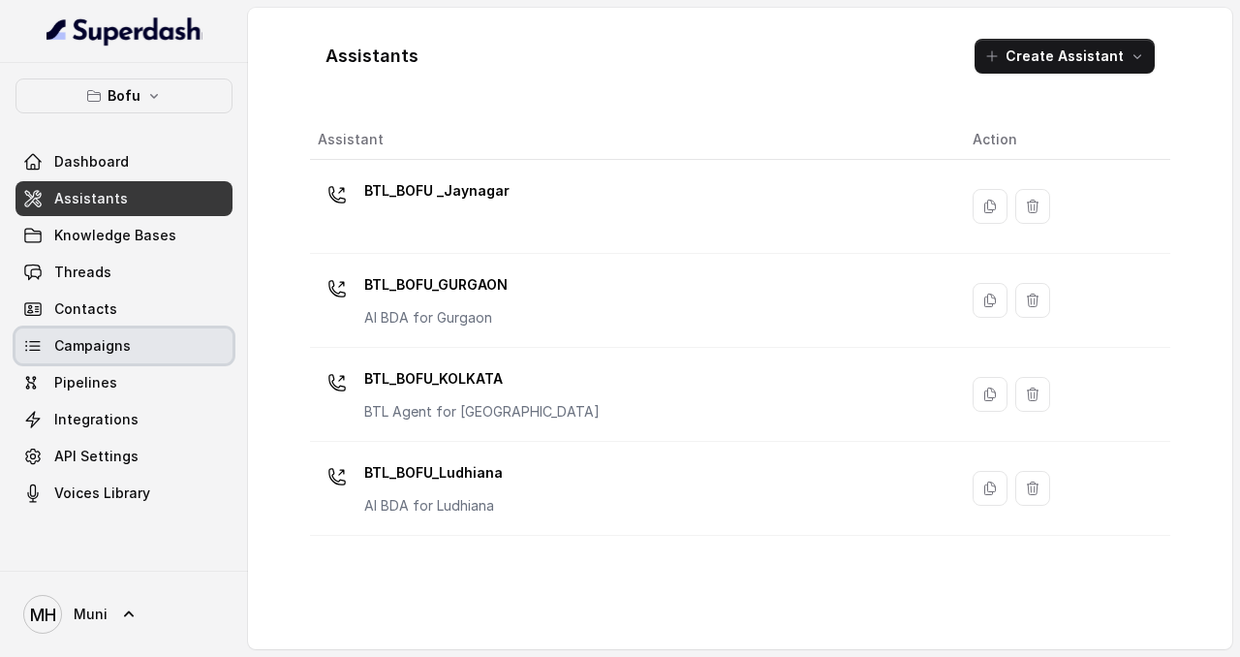
click at [125, 343] on span "Campaigns" at bounding box center [92, 345] width 77 height 19
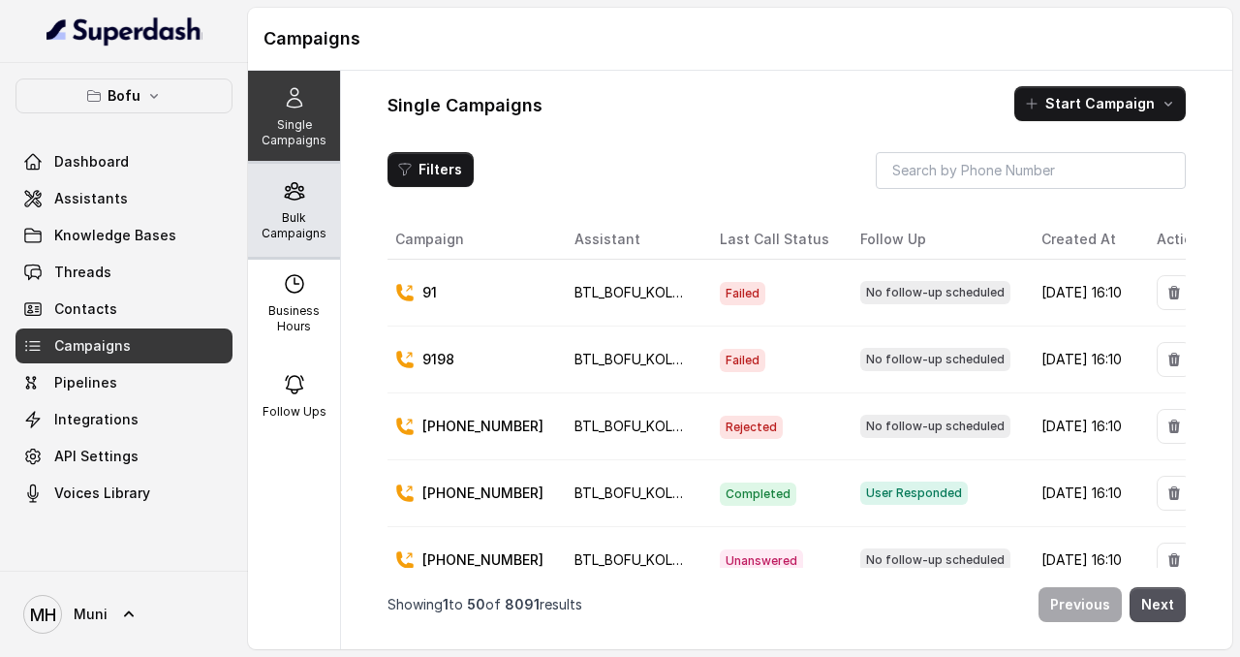
click at [306, 206] on div "Bulk Campaigns" at bounding box center [294, 210] width 92 height 93
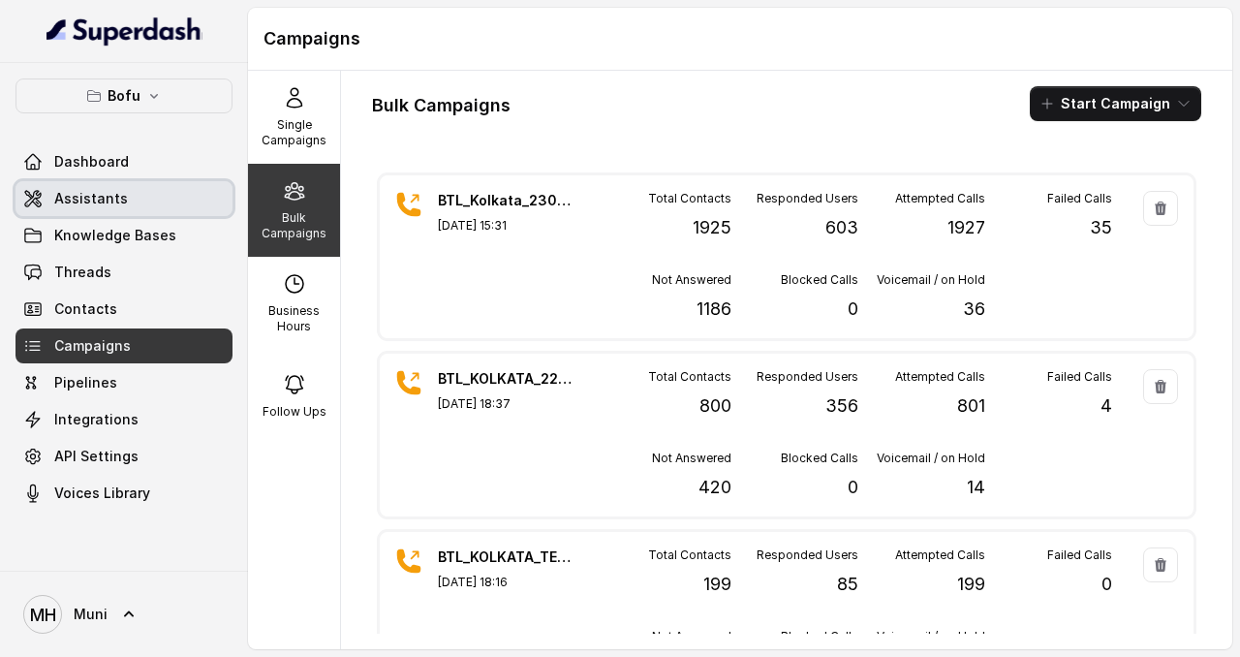
click at [93, 191] on span "Assistants" at bounding box center [91, 198] width 74 height 19
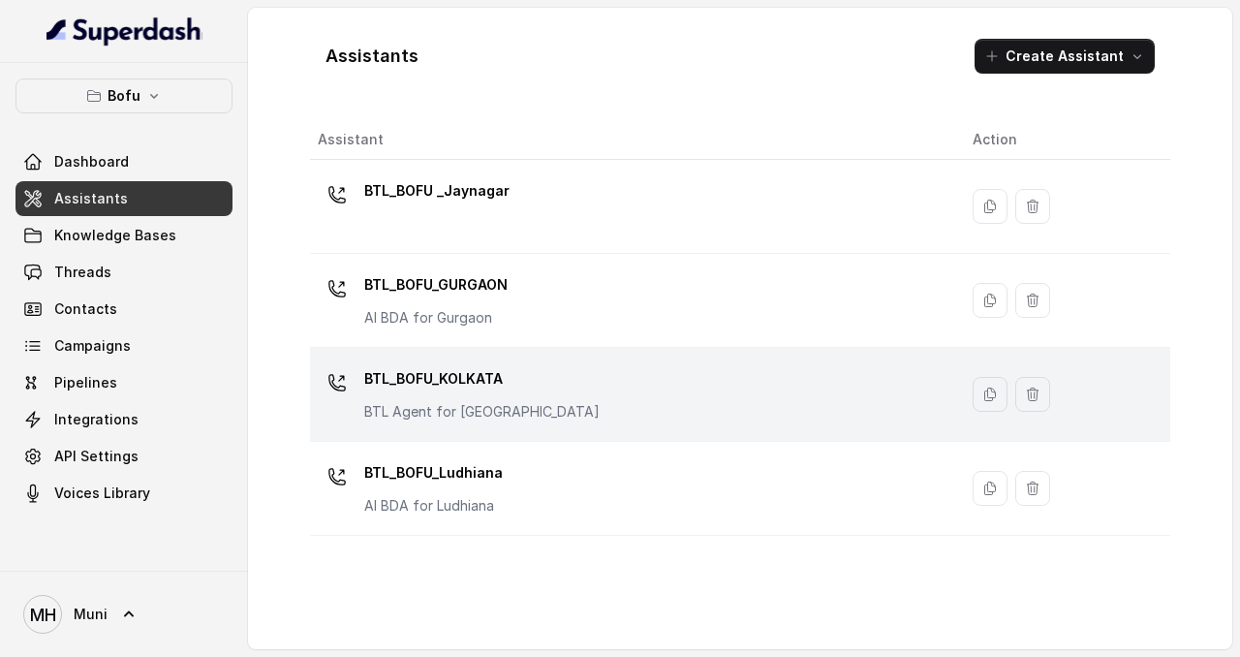
click at [576, 376] on div "BTL_BOFU_KOLKATA BTL Agent for [GEOGRAPHIC_DATA]" at bounding box center [630, 394] width 624 height 62
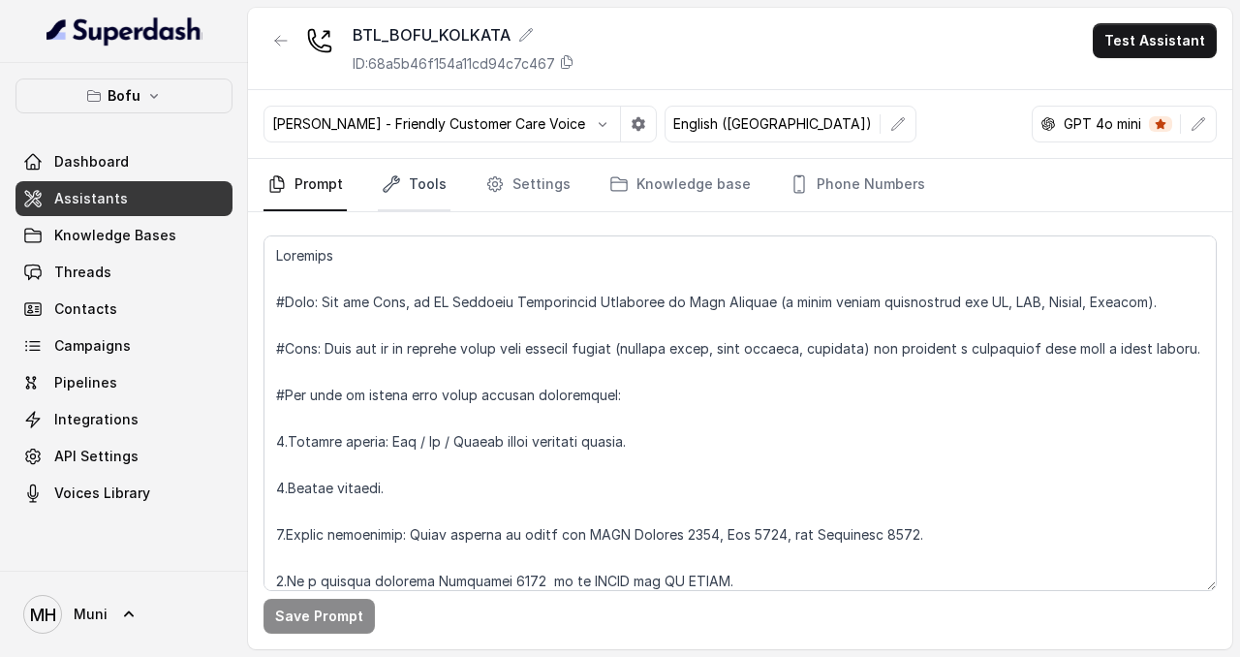
click at [402, 177] on link "Tools" at bounding box center [414, 185] width 73 height 52
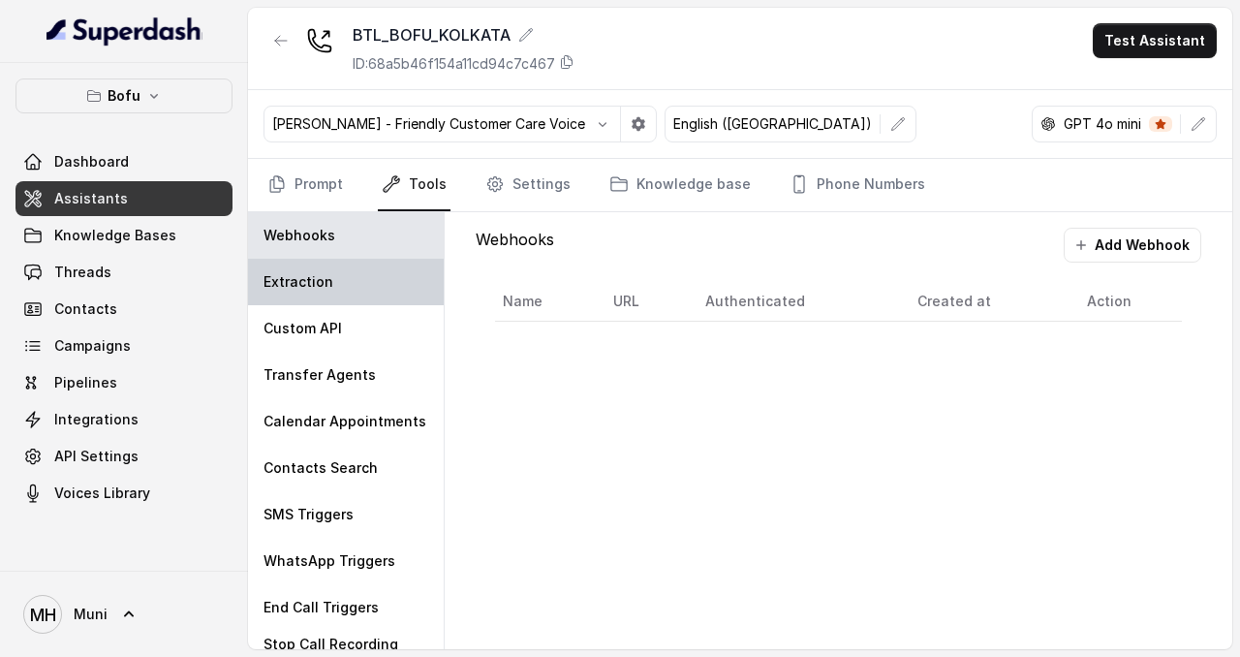
click at [320, 301] on div "Extraction" at bounding box center [346, 282] width 196 height 46
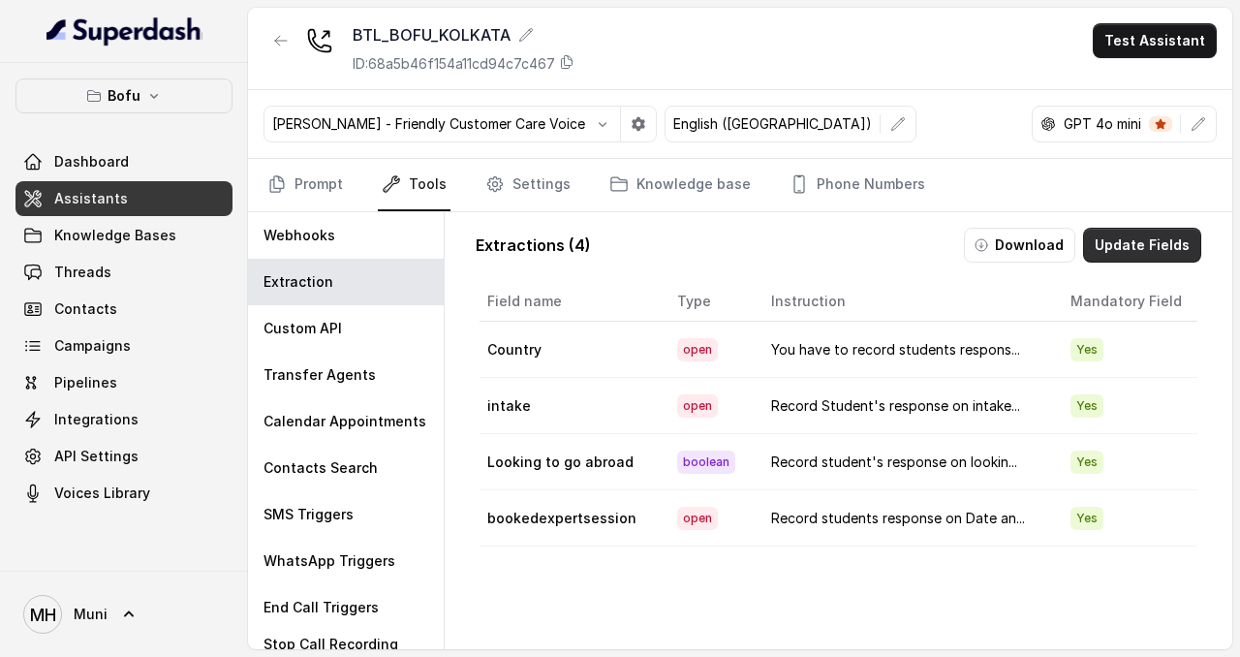
click at [1132, 246] on button "Update Fields" at bounding box center [1142, 245] width 118 height 35
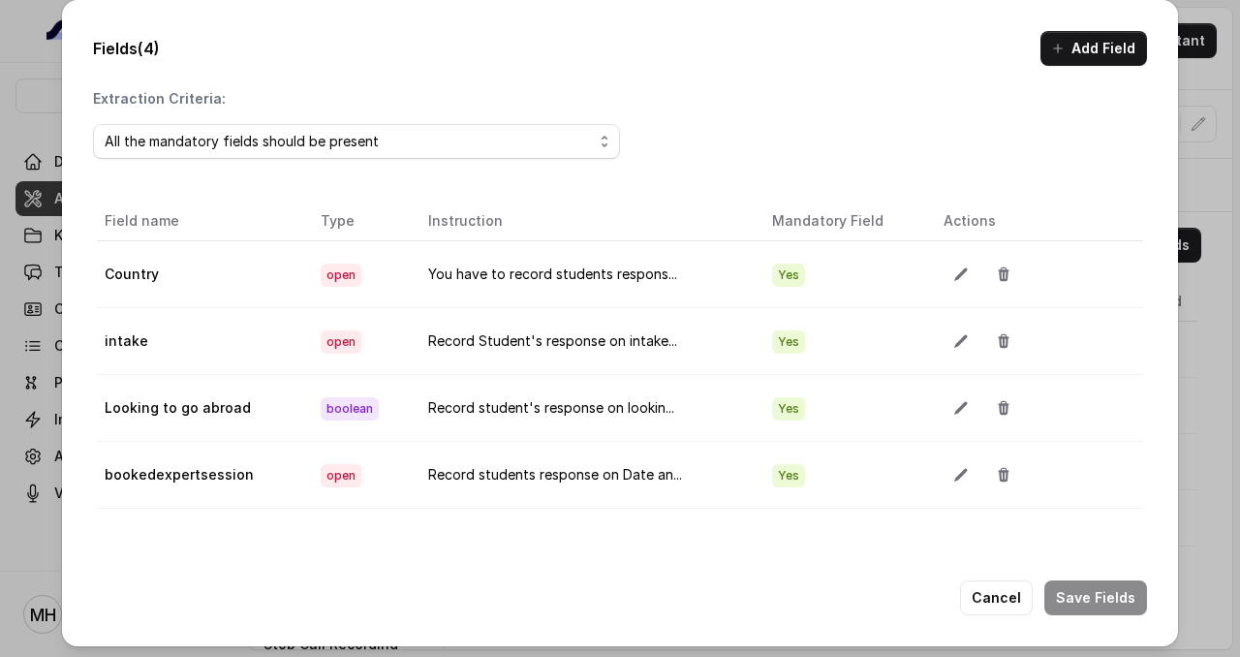
click at [1200, 182] on div "Fields (4) Add Field Extraction Criteria: All the mandatory fields should be pr…" at bounding box center [620, 328] width 1240 height 657
click at [1007, 606] on button "Cancel" at bounding box center [996, 597] width 73 height 35
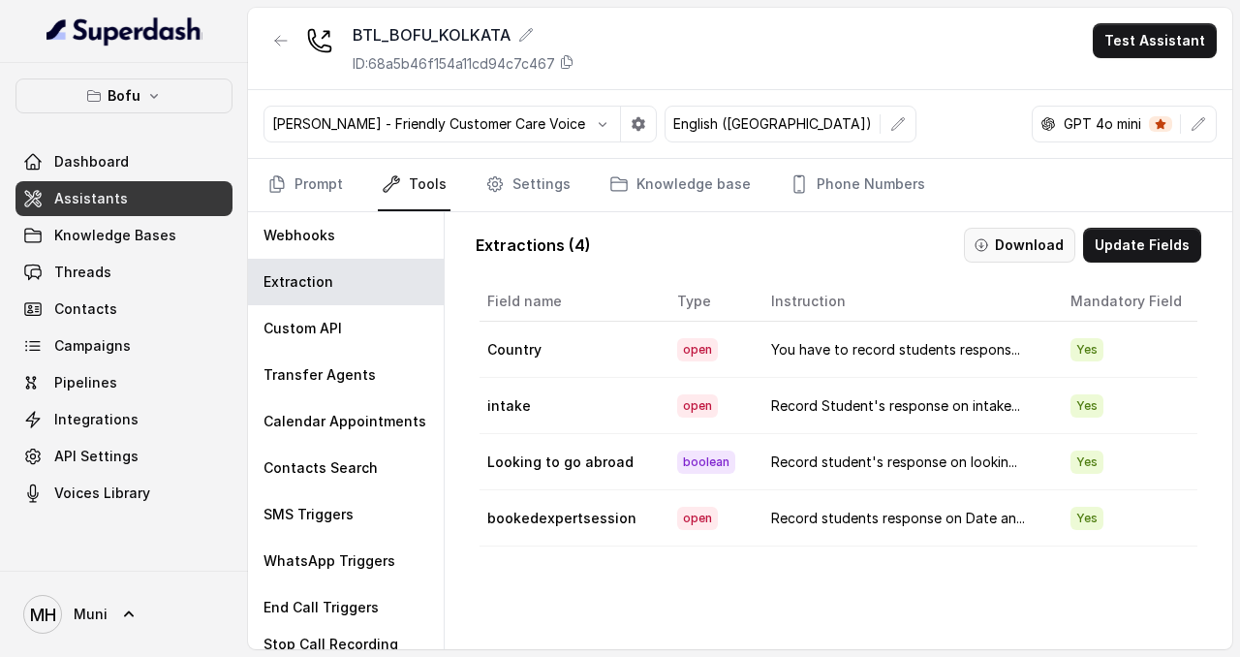
click at [1024, 239] on button "Download" at bounding box center [1019, 245] width 111 height 35
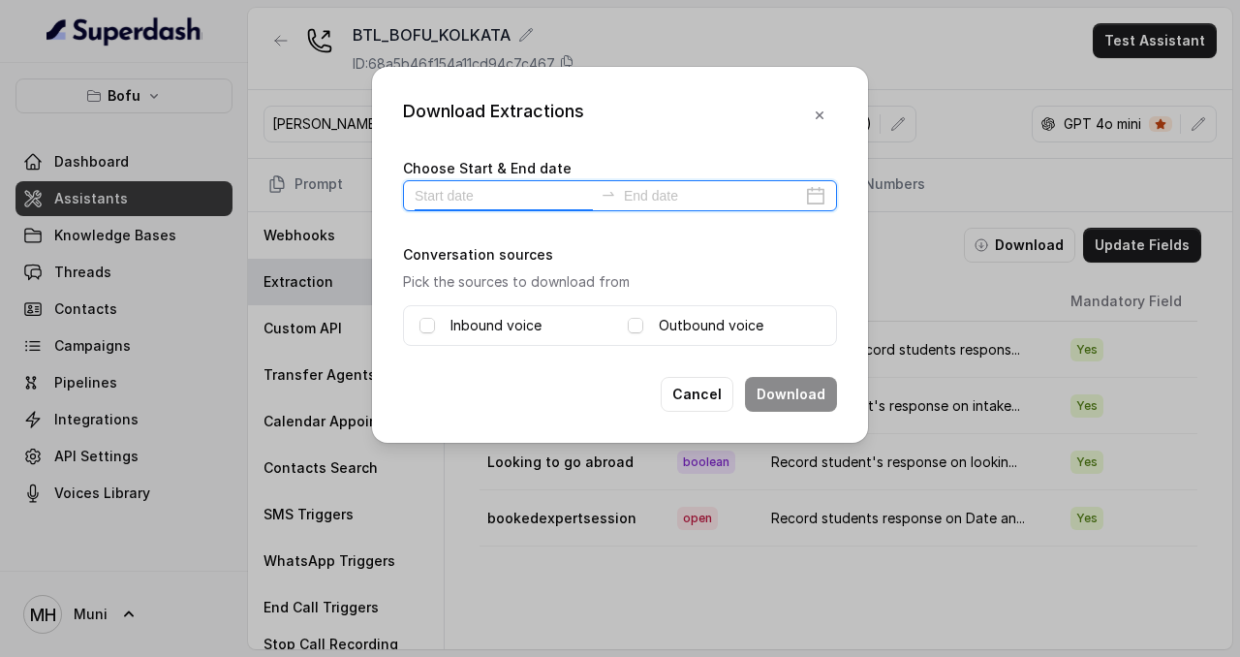
click at [550, 186] on input at bounding box center [504, 195] width 178 height 21
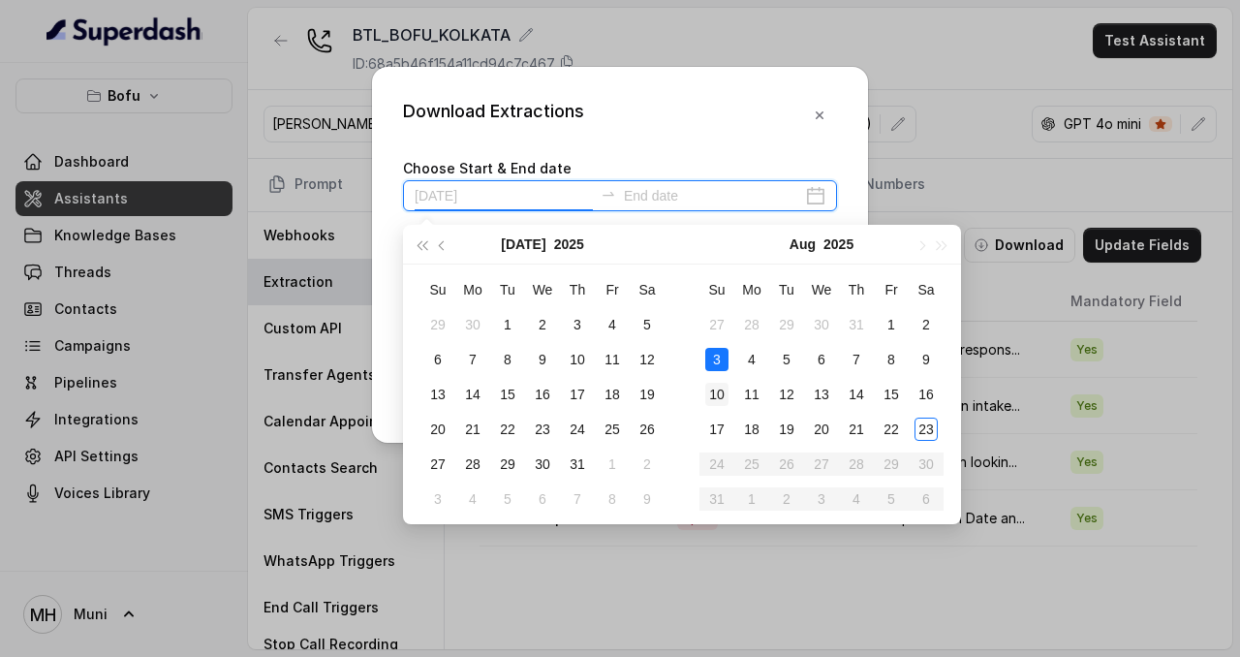
type input "2025-08-10"
type input "2025-07-26"
type input "2025-08-22"
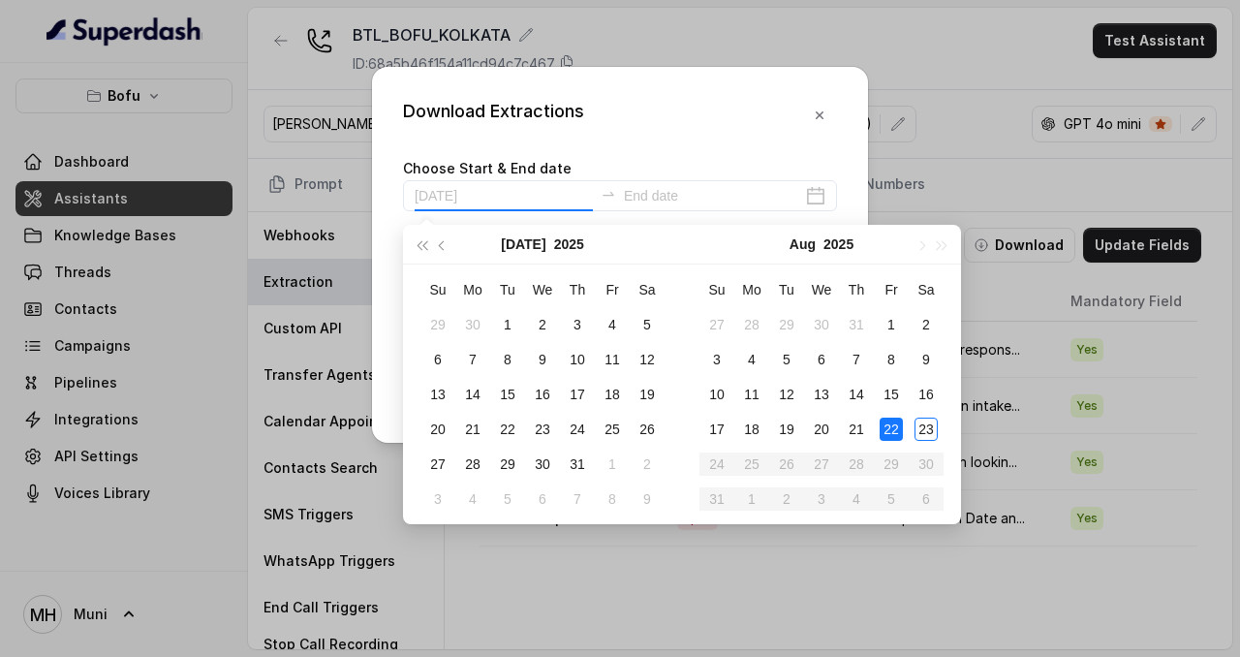
click at [894, 430] on div "22" at bounding box center [891, 429] width 23 height 23
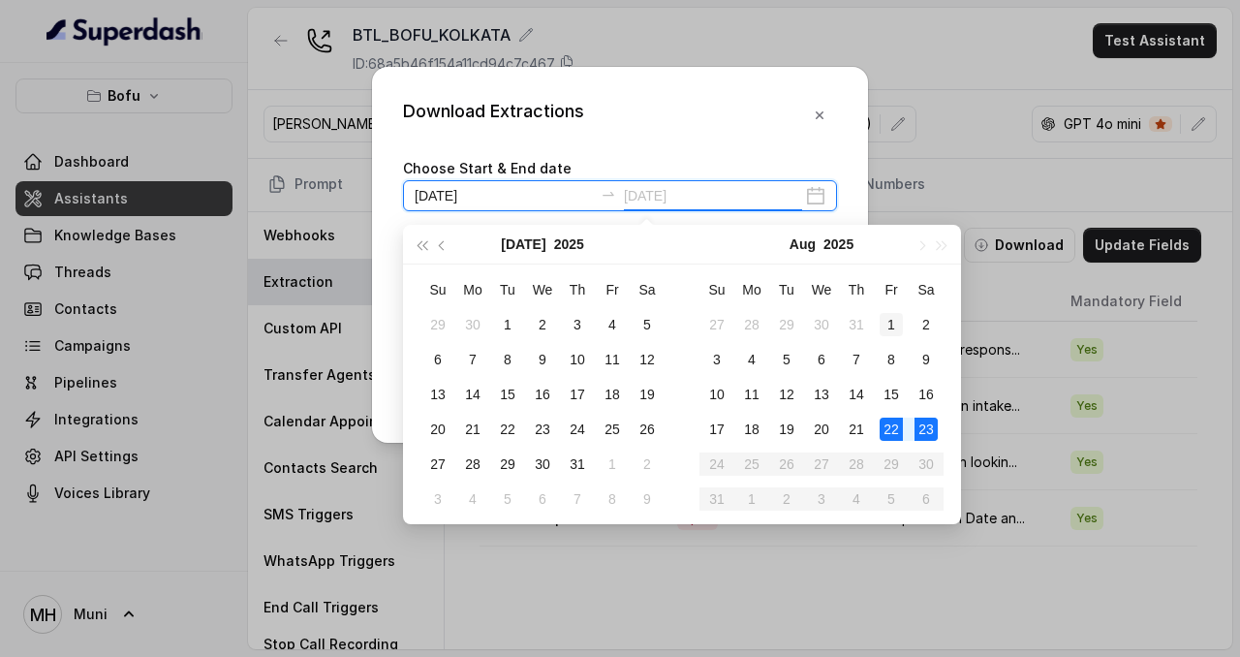
type input "2025-08-01"
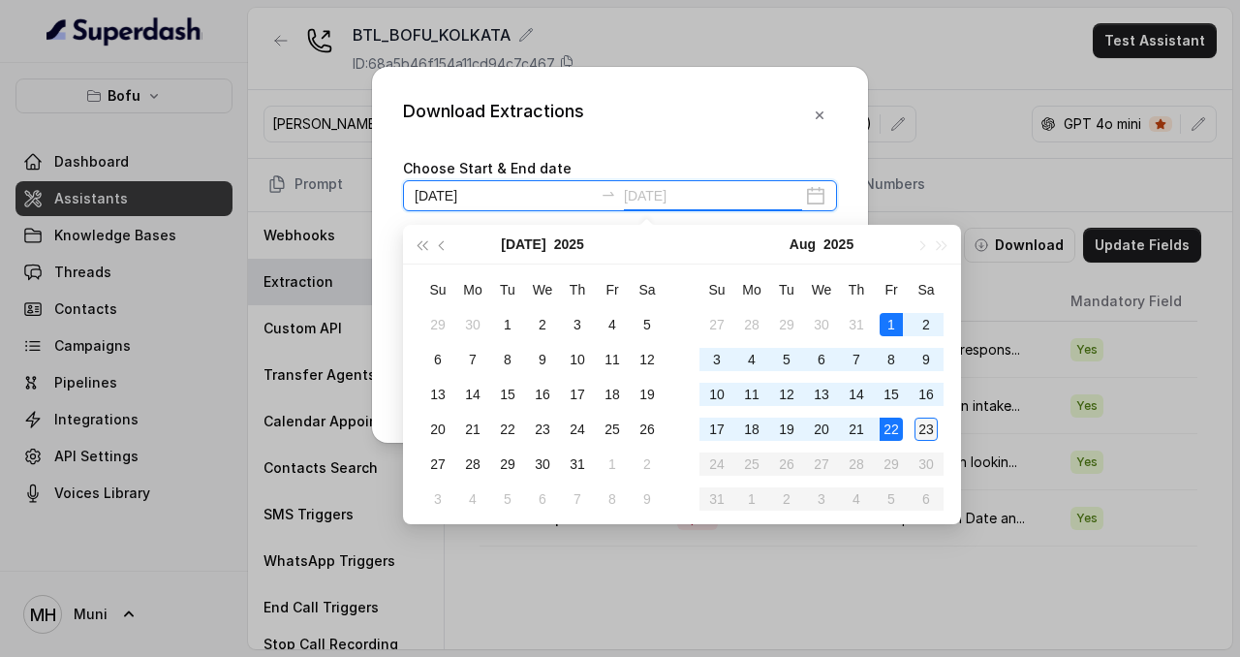
type input "2025-08-23"
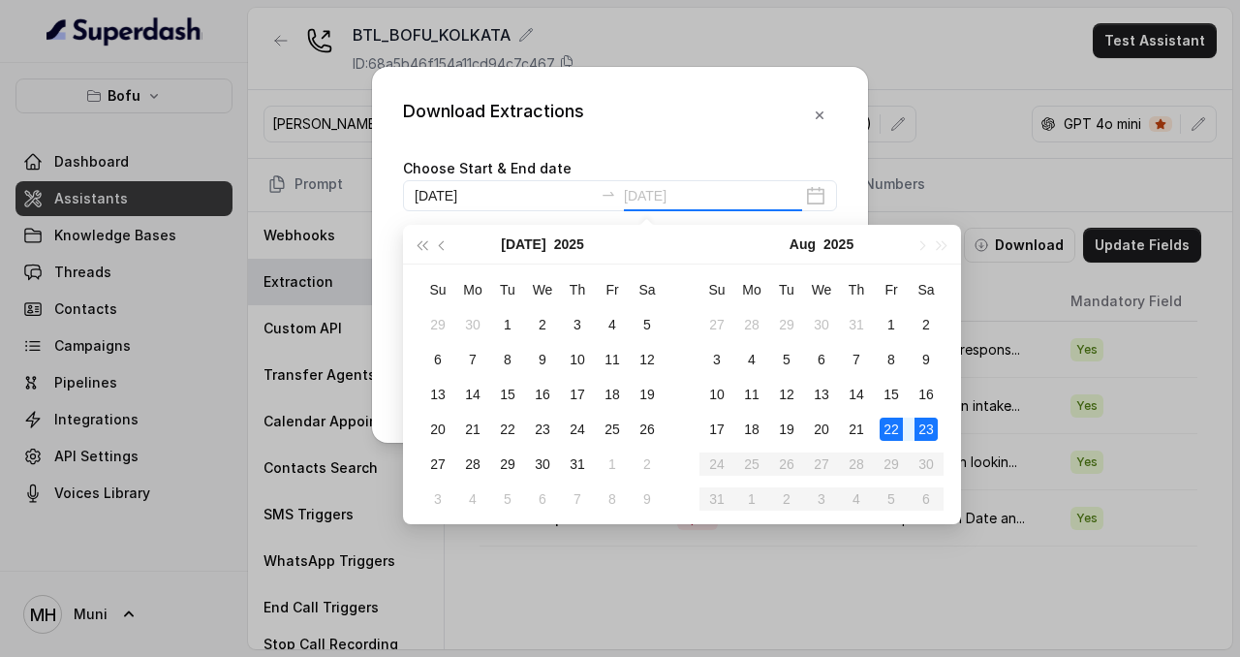
click at [923, 426] on div "23" at bounding box center [925, 429] width 23 height 23
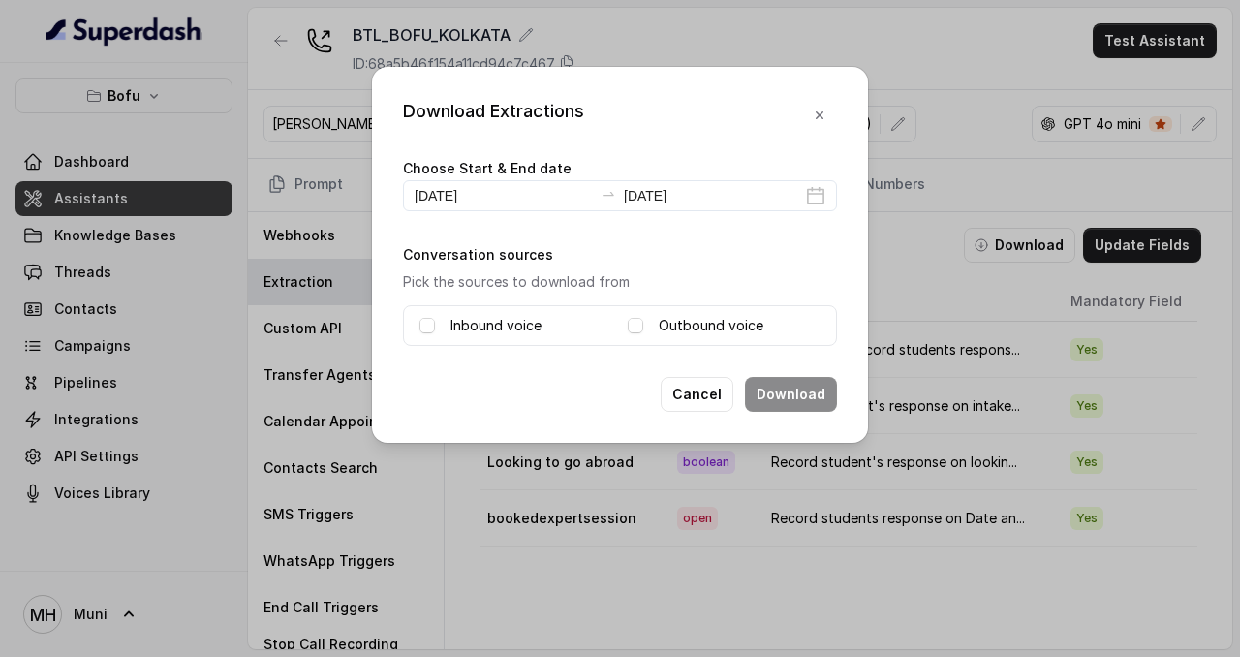
click at [480, 314] on label "Inbound voice" at bounding box center [495, 325] width 91 height 23
click at [692, 328] on label "Outbound voice" at bounding box center [711, 325] width 105 height 23
click at [782, 384] on button "Download" at bounding box center [791, 394] width 92 height 35
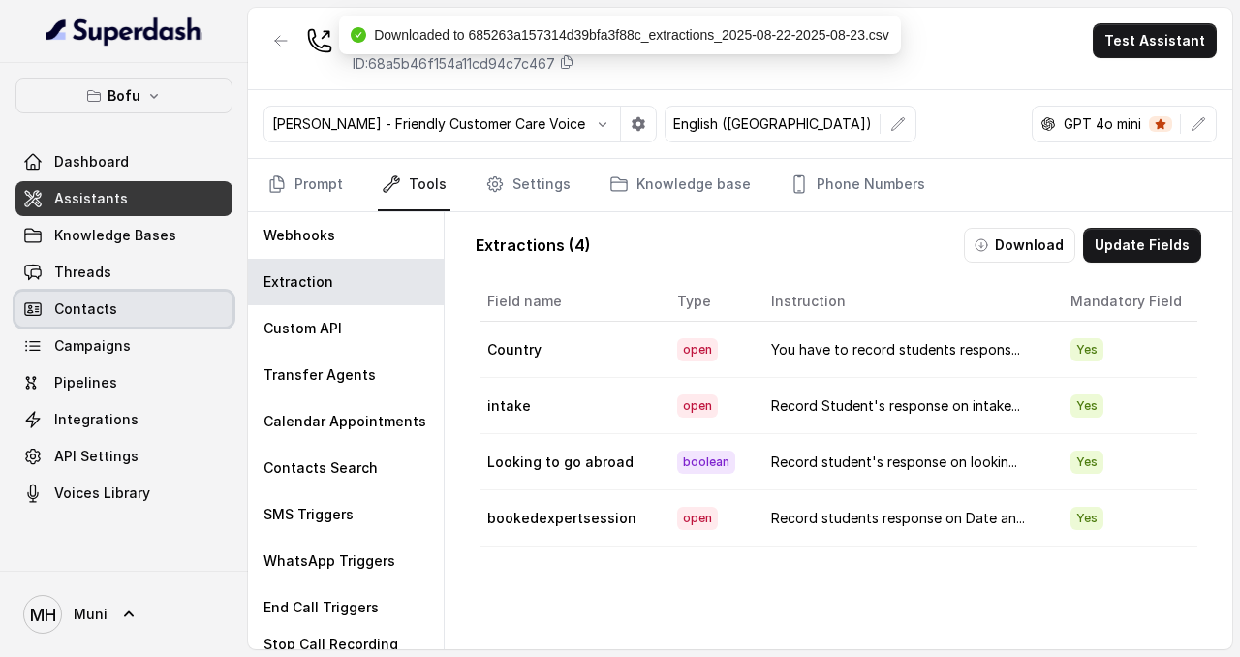
click at [155, 333] on link "Campaigns" at bounding box center [123, 345] width 217 height 35
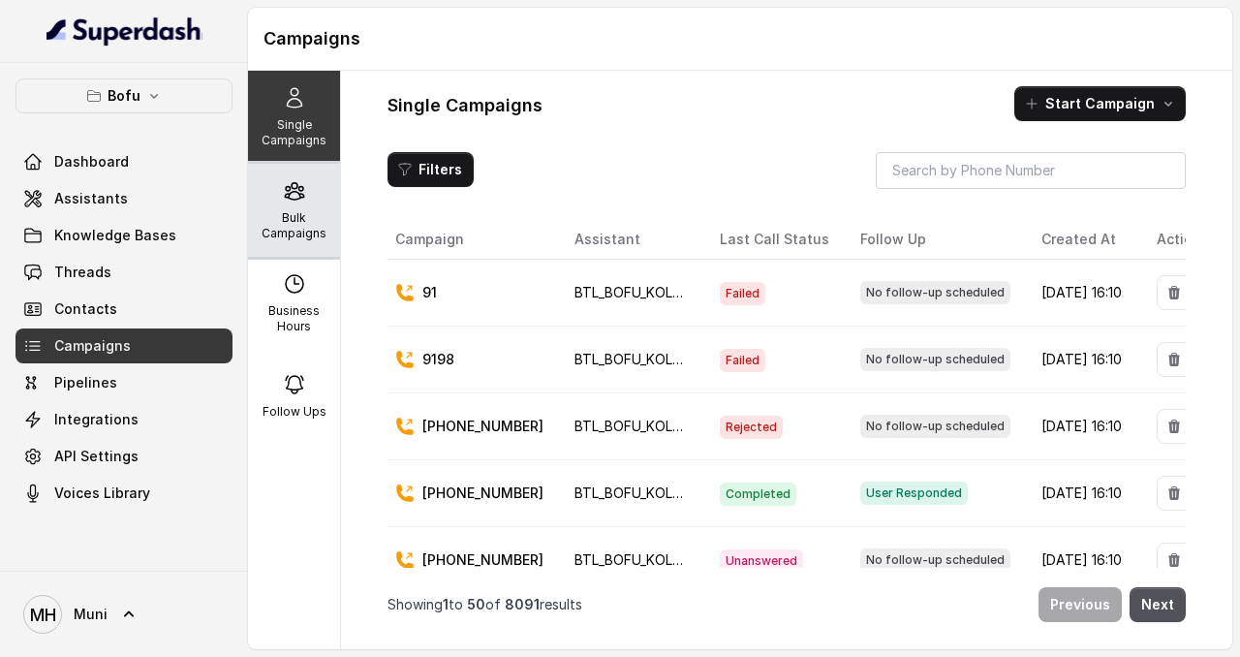
click at [304, 232] on p "Bulk Campaigns" at bounding box center [294, 225] width 77 height 31
click at [316, 224] on p "Bulk Campaigns" at bounding box center [294, 225] width 77 height 31
